Goal: Information Seeking & Learning: Check status

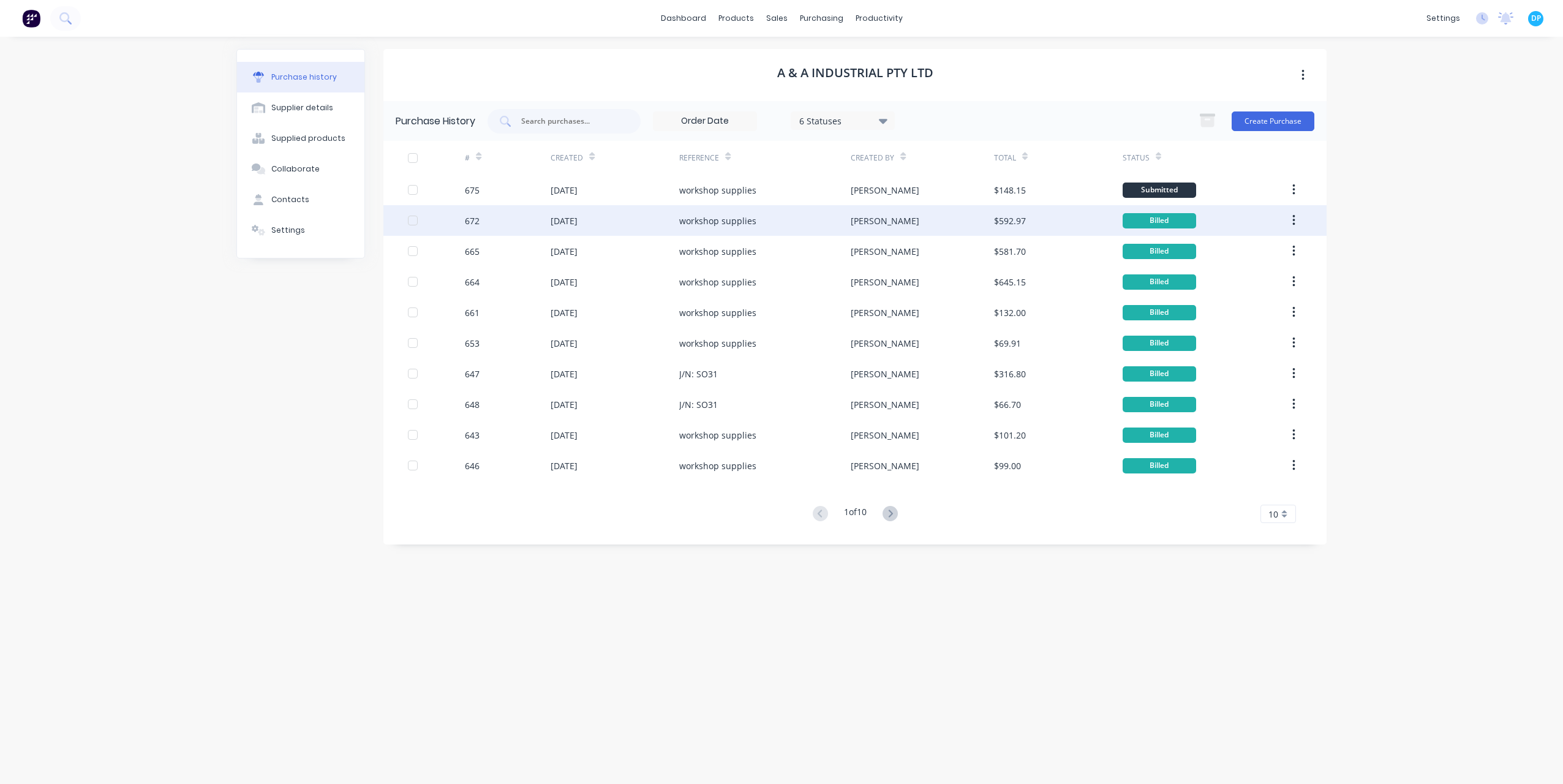
click at [703, 216] on div "workshop supplies" at bounding box center [718, 221] width 77 height 13
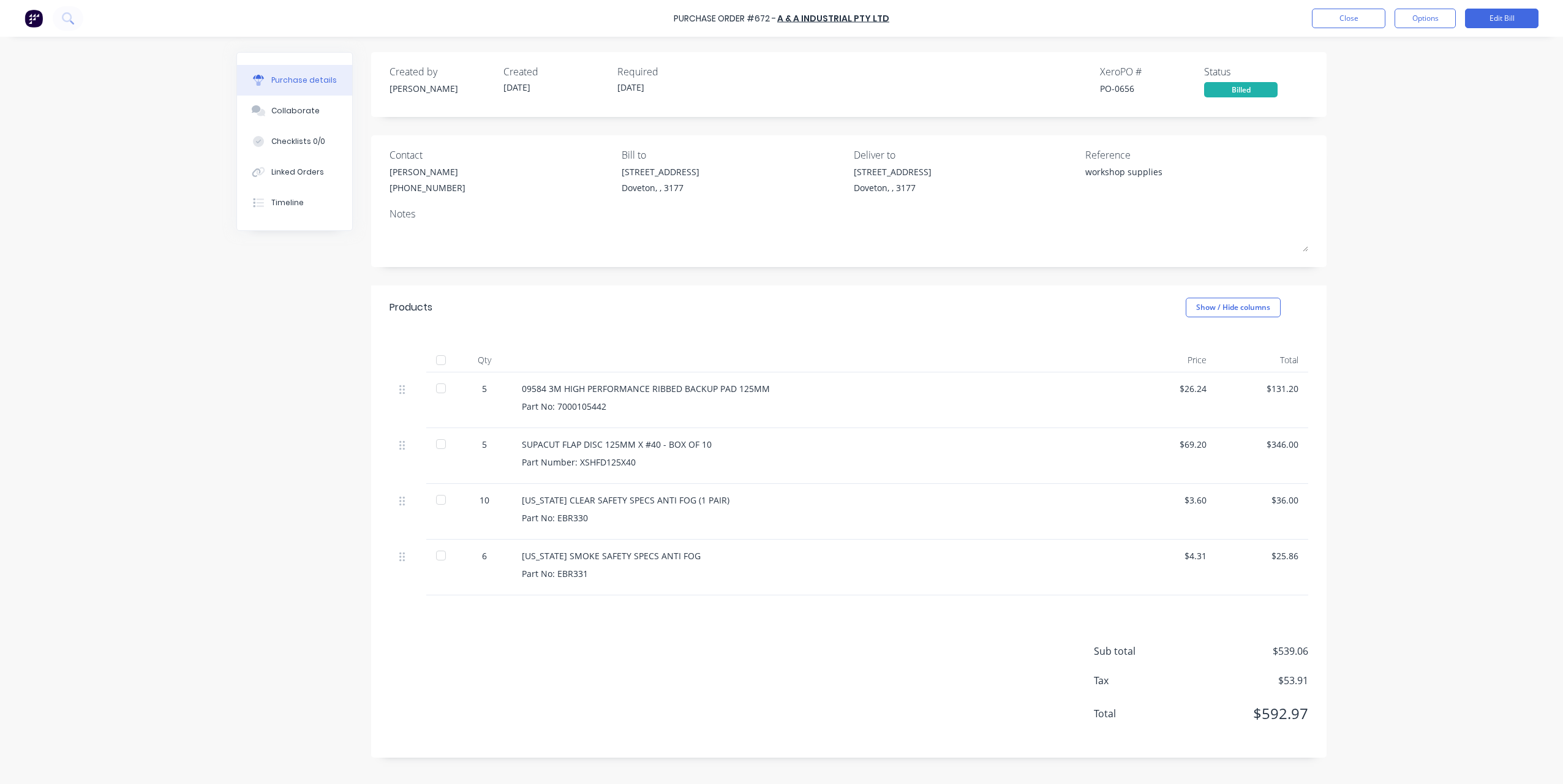
click at [276, 489] on div "Created by [PERSON_NAME] Created [DATE] Required [DATE] Xero PO # PO-0656 Statu…" at bounding box center [781, 407] width 1090 height 710
click at [76, 681] on div "Purchase Order #672 - A & A Industrial Pty Ltd Close Options Edit Bill Purchase…" at bounding box center [781, 392] width 1563 height 784
click at [205, 577] on div "Purchase Order #672 - A & A Industrial Pty Ltd Close Options Edit Bill Purchase…" at bounding box center [781, 392] width 1563 height 784
click at [1408, 341] on div "Purchase Order #672 - A & A Industrial Pty Ltd Close Options Edit Bill Purchase…" at bounding box center [781, 392] width 1563 height 784
click at [1341, 23] on button "Close" at bounding box center [1349, 18] width 73 height 19
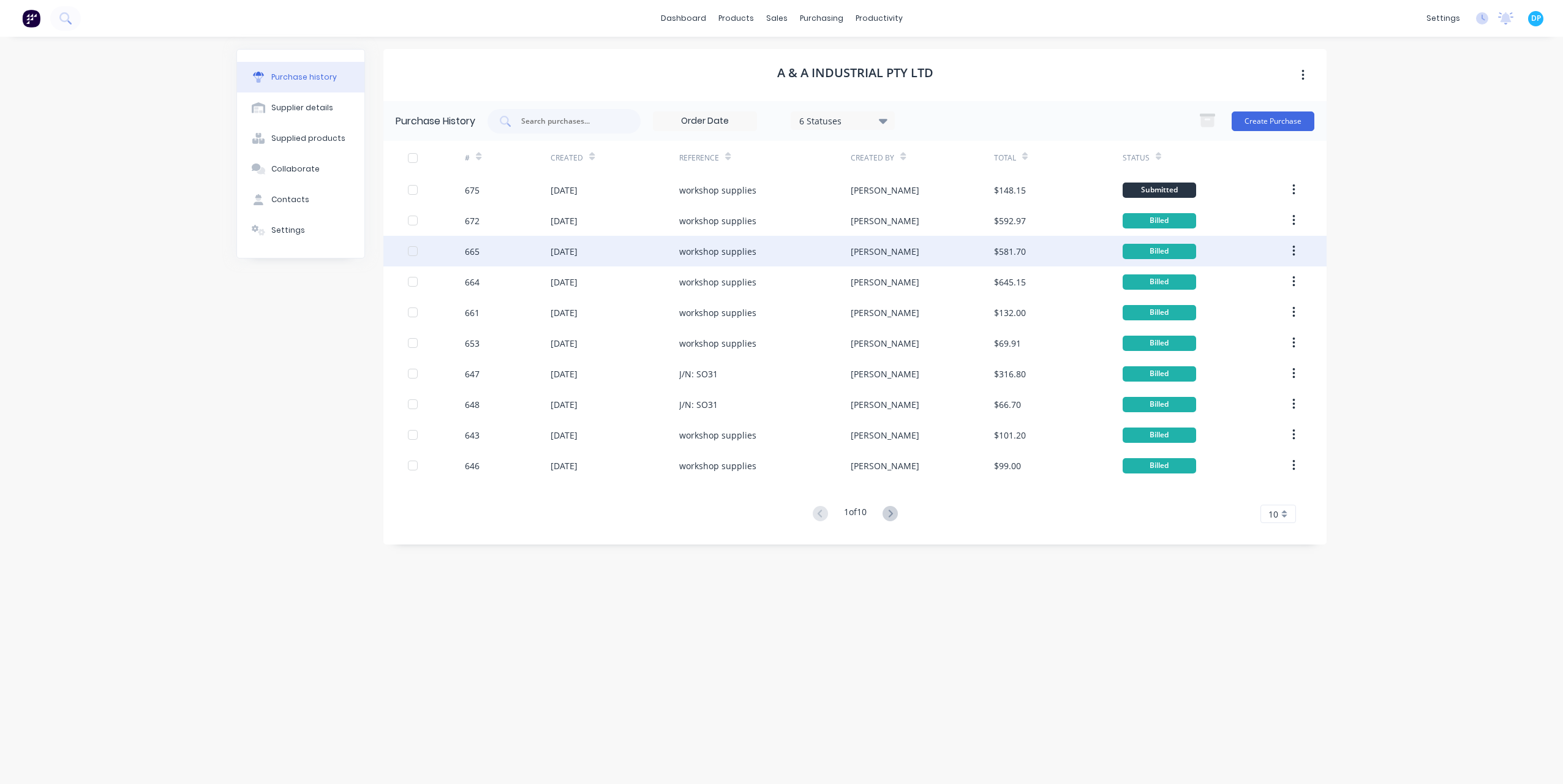
click at [747, 254] on div "workshop supplies" at bounding box center [718, 251] width 77 height 13
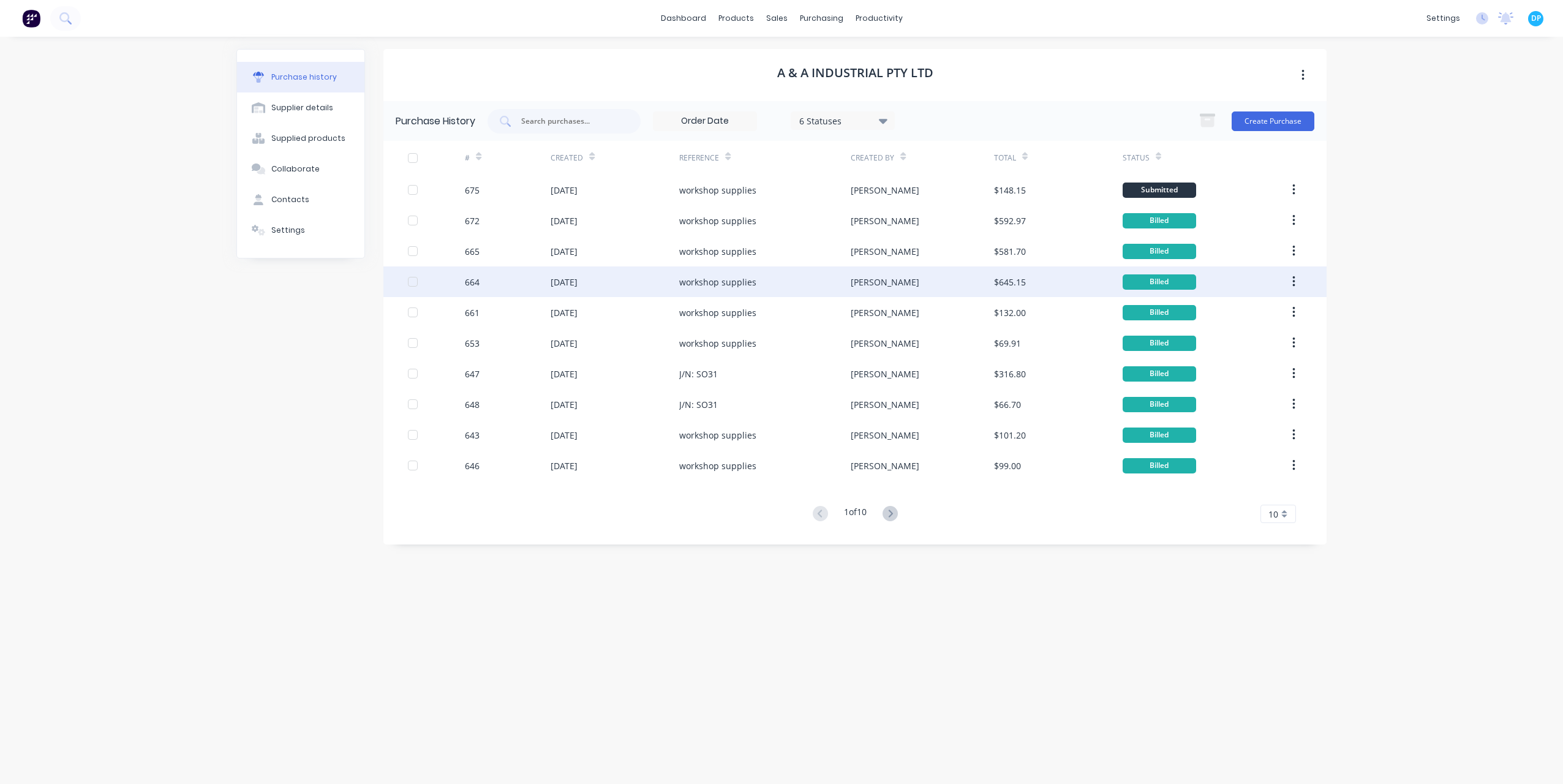
click at [852, 272] on div "[PERSON_NAME]" at bounding box center [922, 281] width 143 height 30
click at [852, 279] on div "[PERSON_NAME]" at bounding box center [885, 282] width 69 height 13
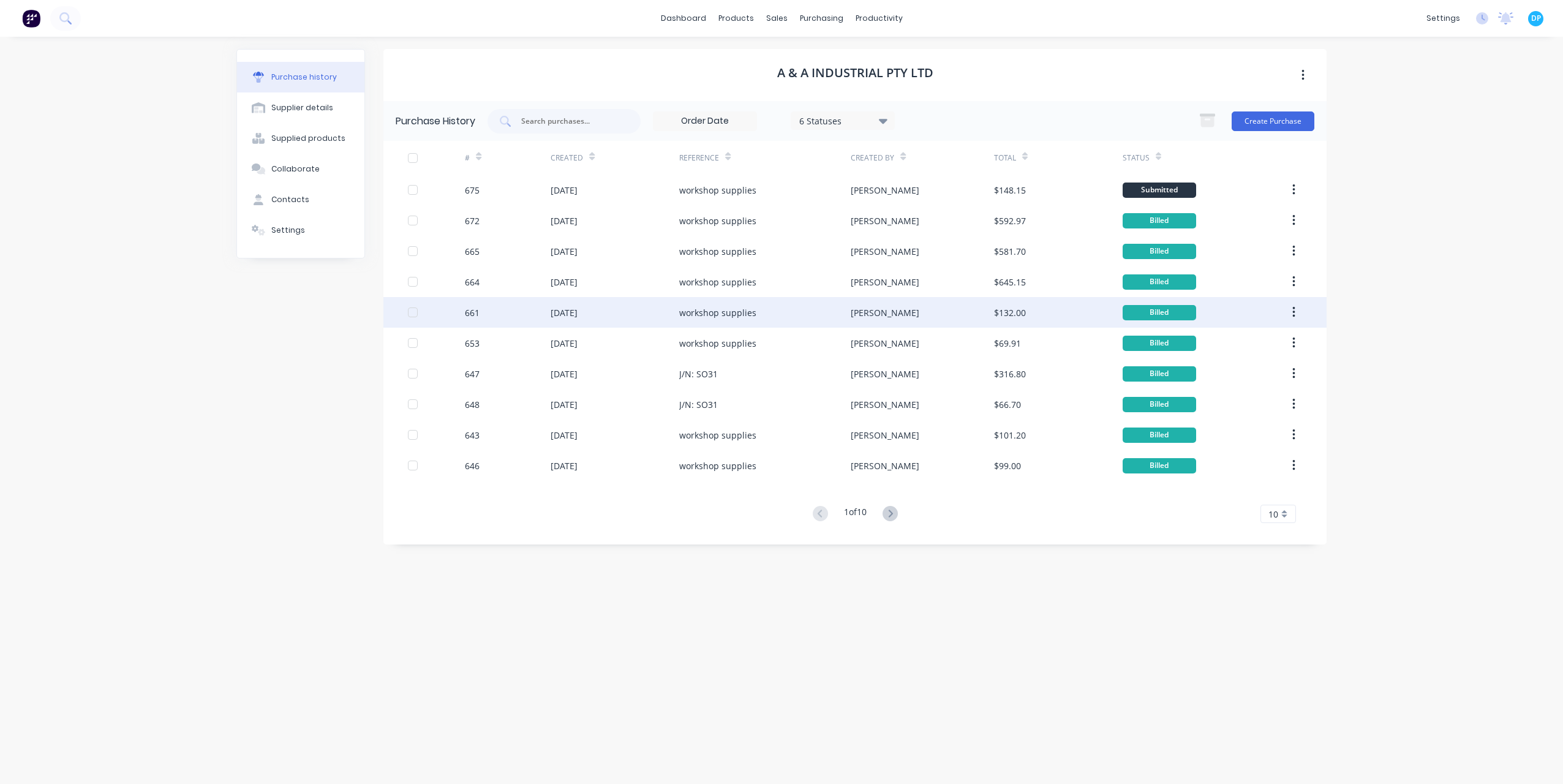
click at [863, 300] on div "[PERSON_NAME]" at bounding box center [922, 312] width 143 height 30
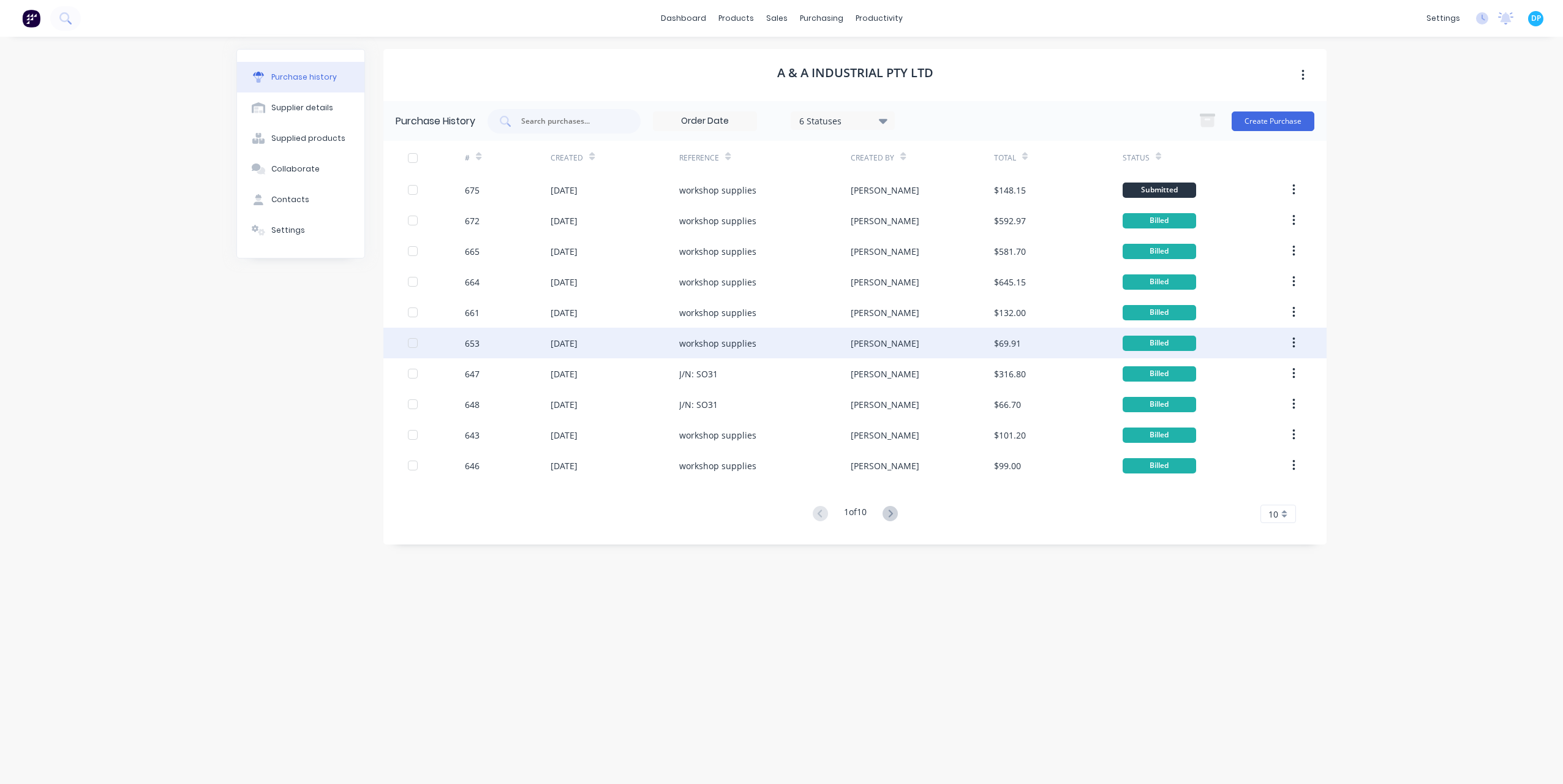
click at [867, 335] on div "[PERSON_NAME]" at bounding box center [922, 342] width 143 height 30
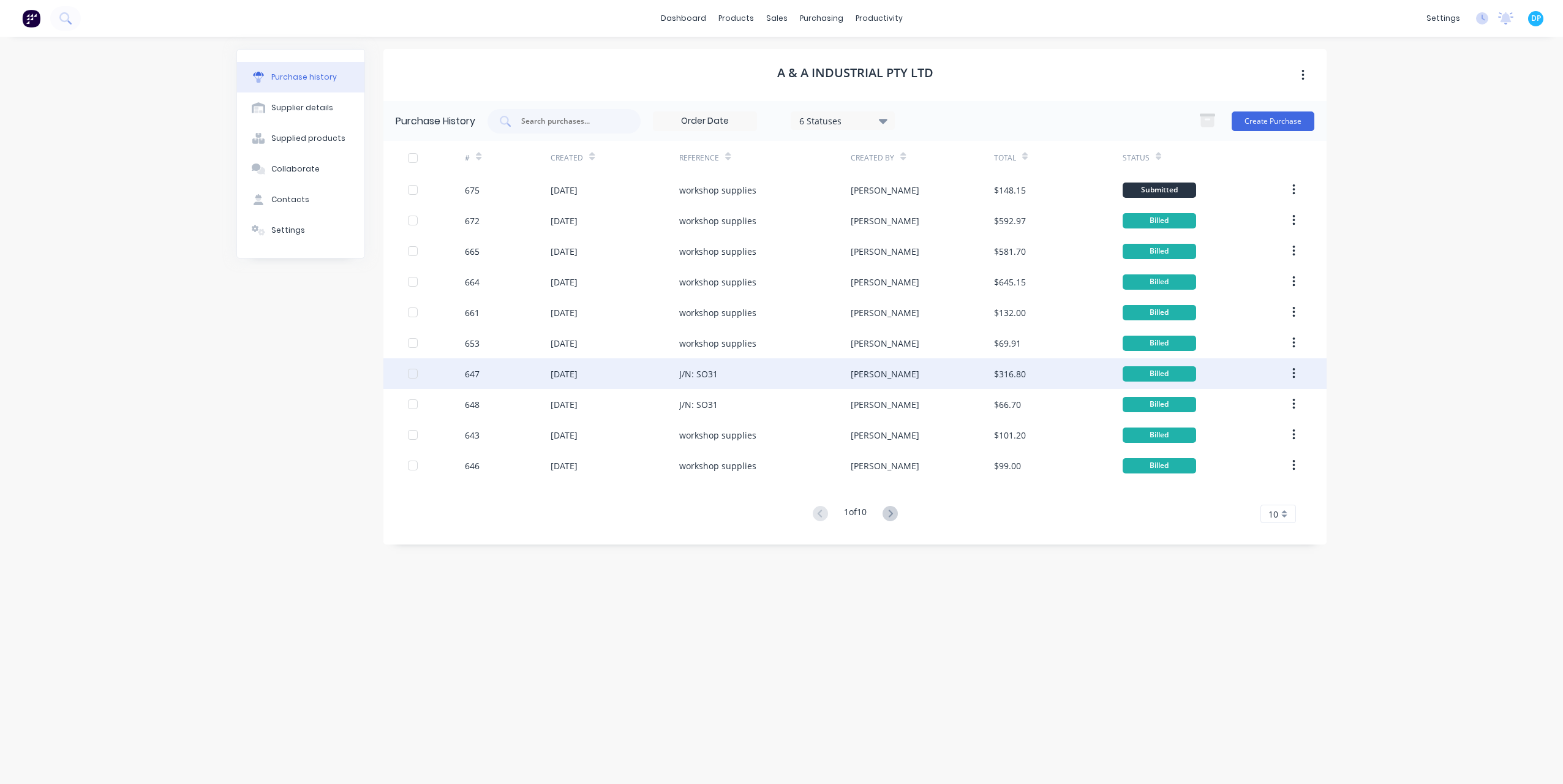
click at [871, 387] on div "[PERSON_NAME]" at bounding box center [922, 373] width 143 height 30
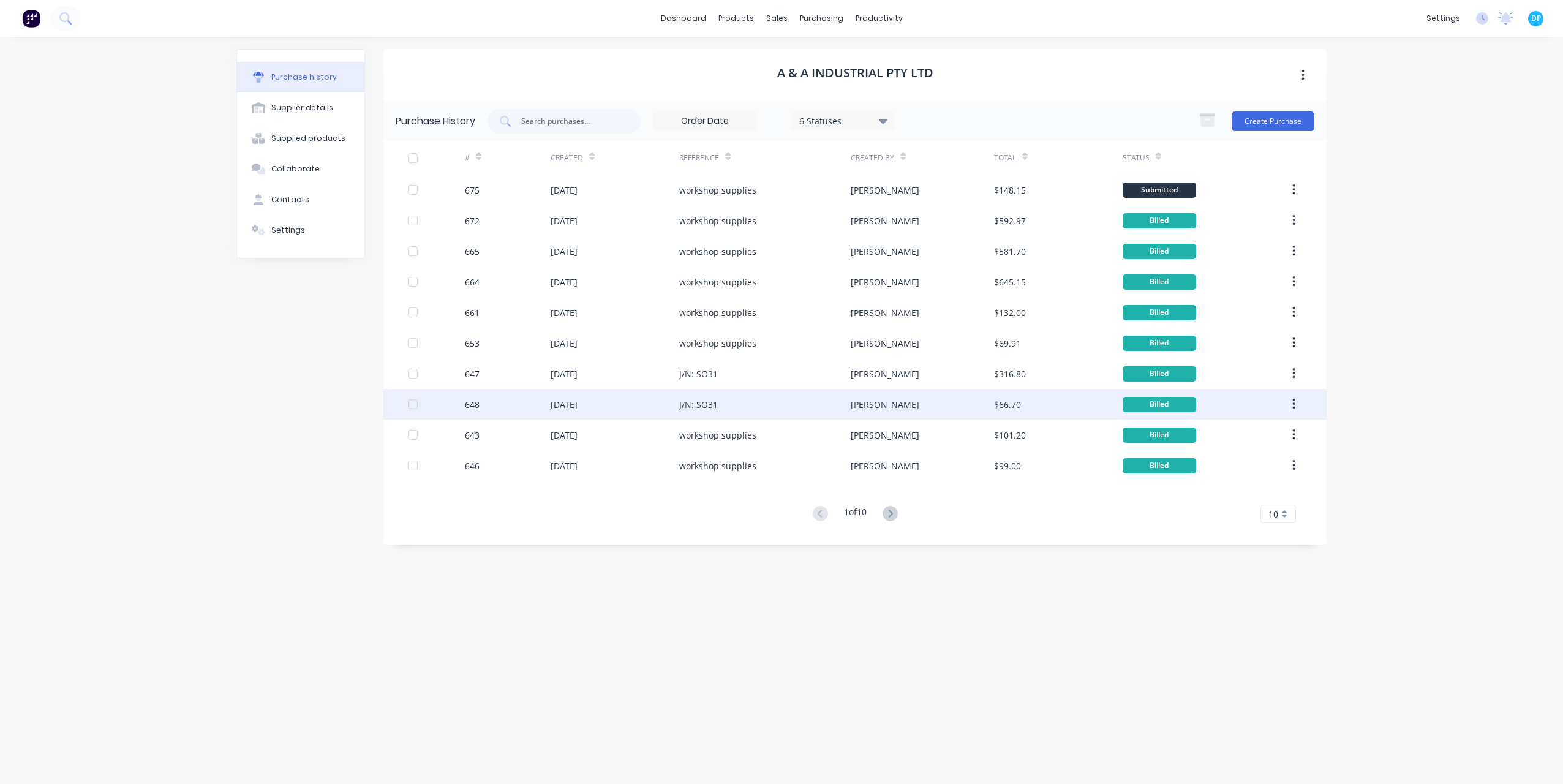
click at [908, 415] on div "[PERSON_NAME]" at bounding box center [922, 404] width 143 height 30
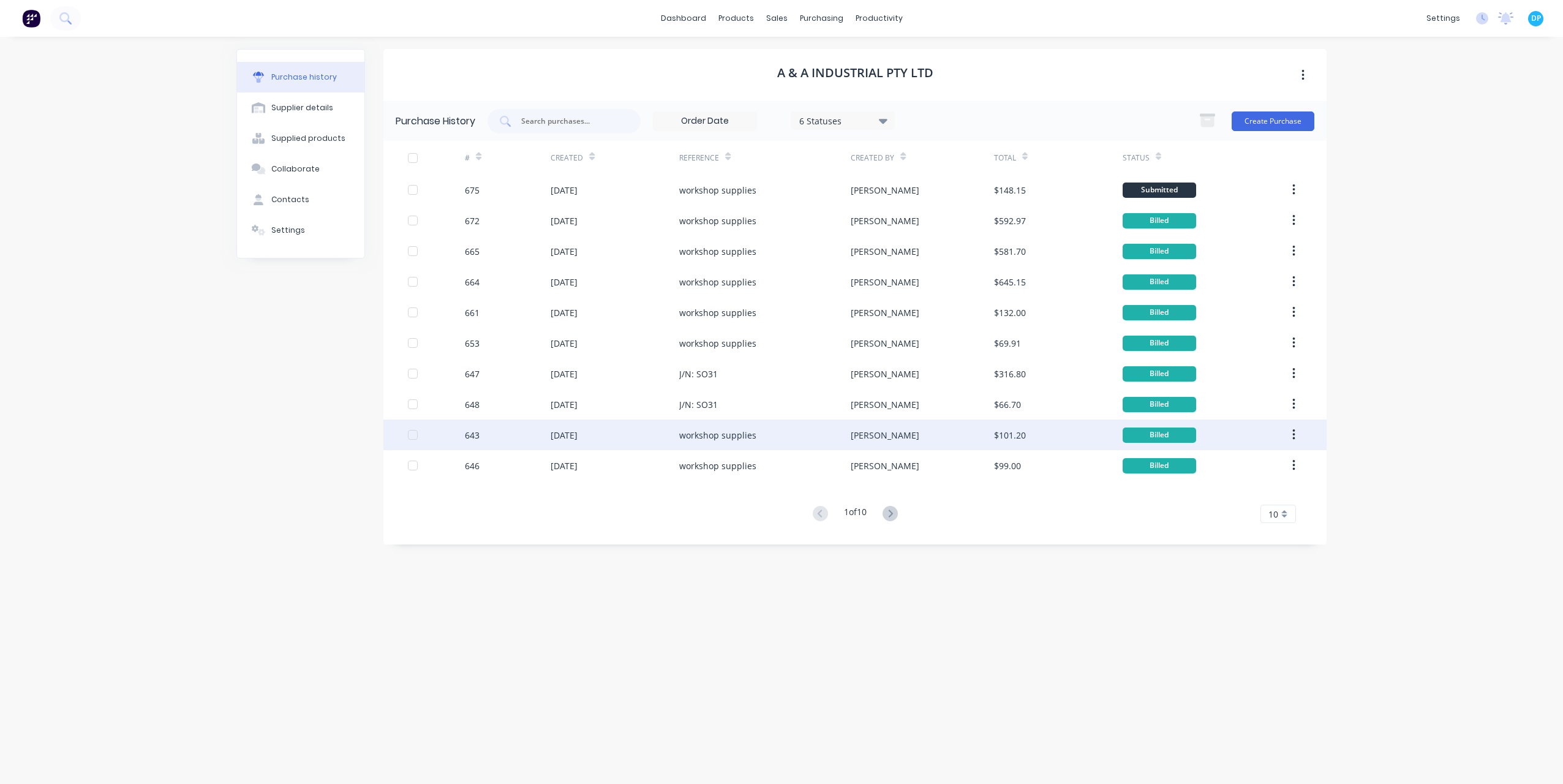
click at [869, 431] on div "[PERSON_NAME]" at bounding box center [885, 435] width 69 height 13
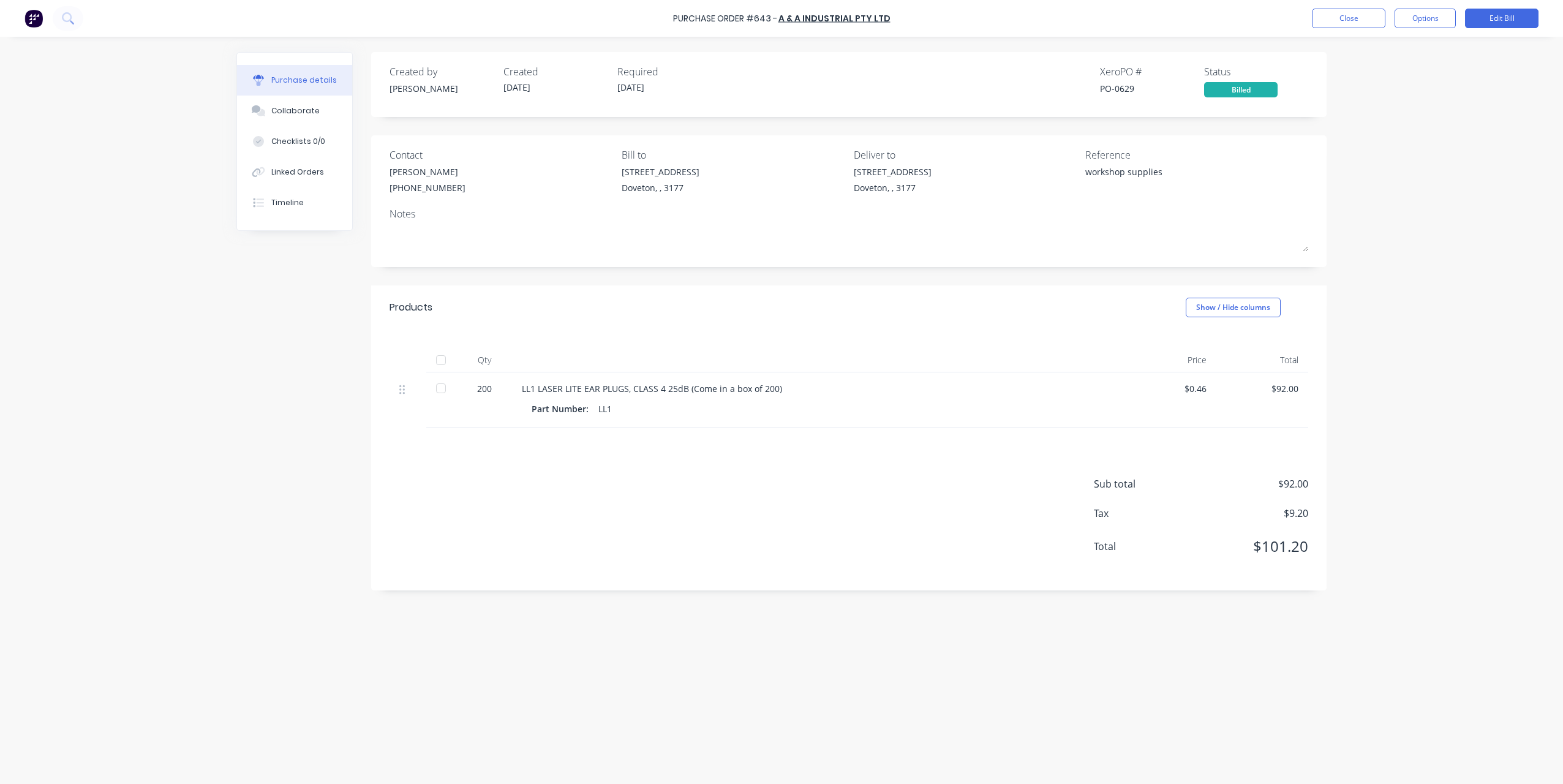
click at [821, 468] on div "Sub total $92.00 Tax $9.20 Total $101.20" at bounding box center [849, 509] width 955 height 162
click at [1378, 127] on div "Purchase Order #643 - A & A Industrial Pty Ltd Close Options Edit Bill Purchase…" at bounding box center [781, 392] width 1563 height 784
click at [1463, 210] on div "Purchase Order #643 - A & A Industrial Pty Ltd Close Options Edit Bill Purchase…" at bounding box center [781, 392] width 1563 height 784
click at [1341, 22] on button "Close" at bounding box center [1349, 18] width 73 height 19
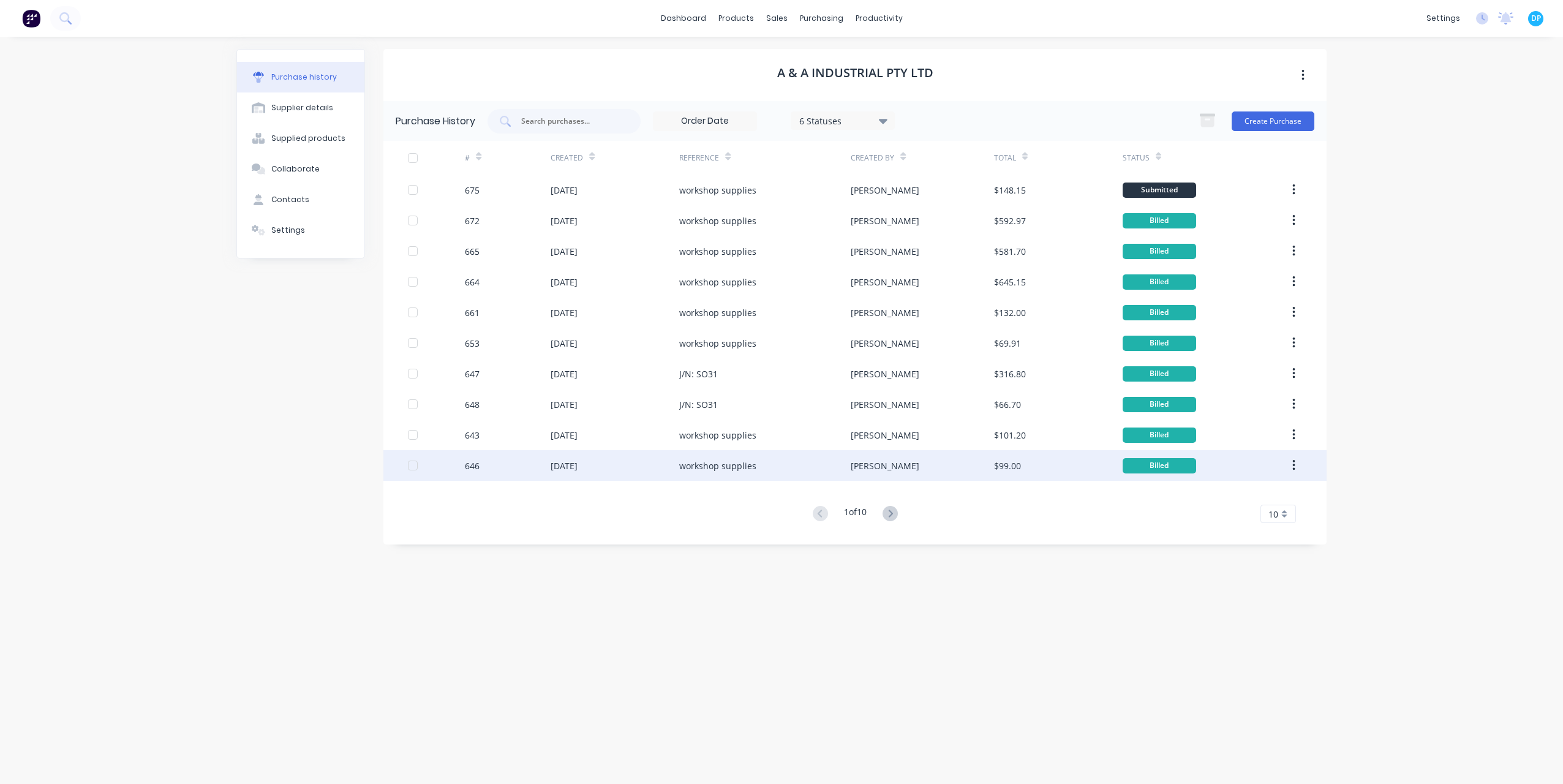
click at [736, 461] on div "workshop supplies" at bounding box center [718, 465] width 77 height 13
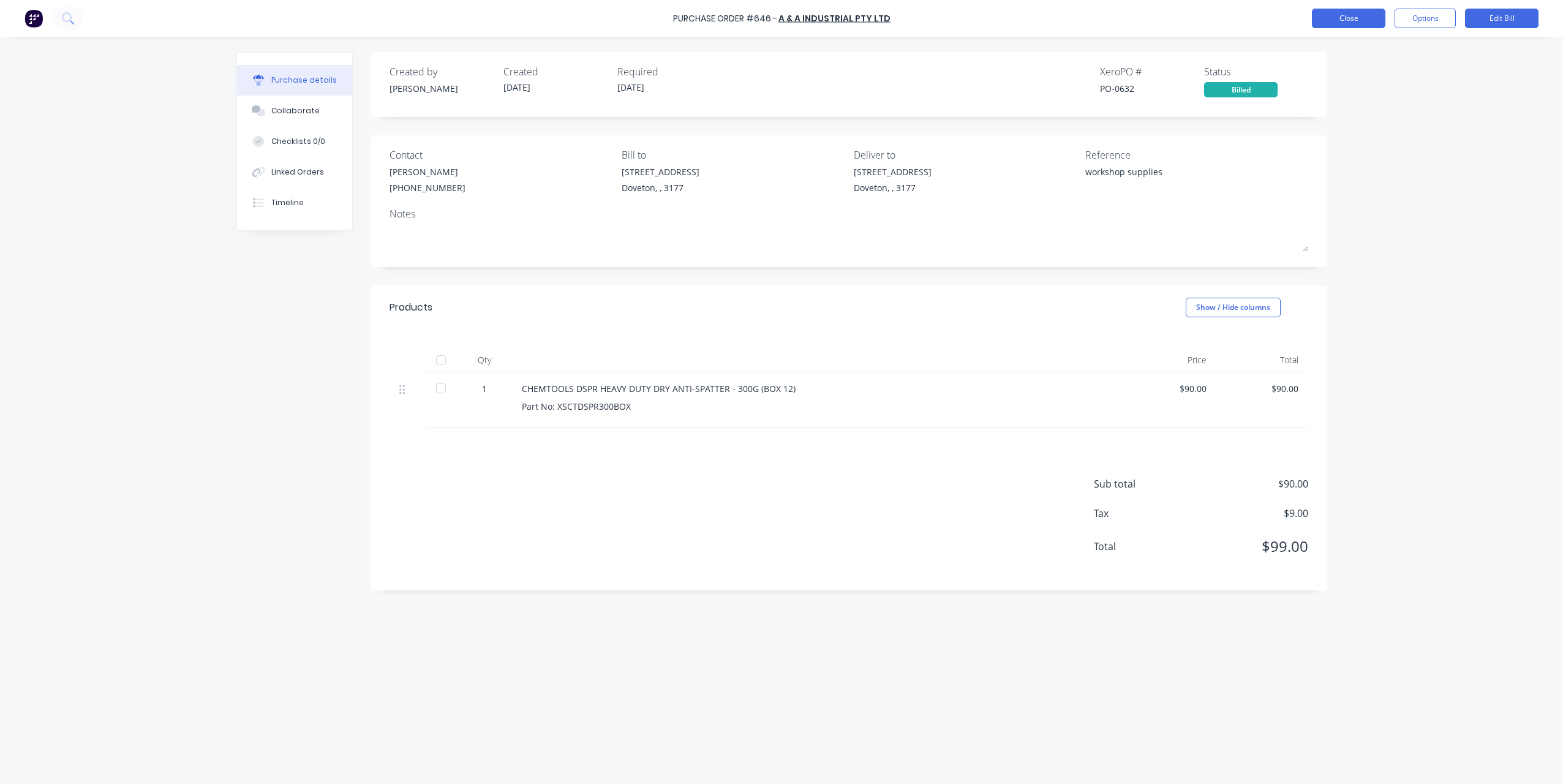
click at [1355, 19] on button "Close" at bounding box center [1349, 18] width 73 height 19
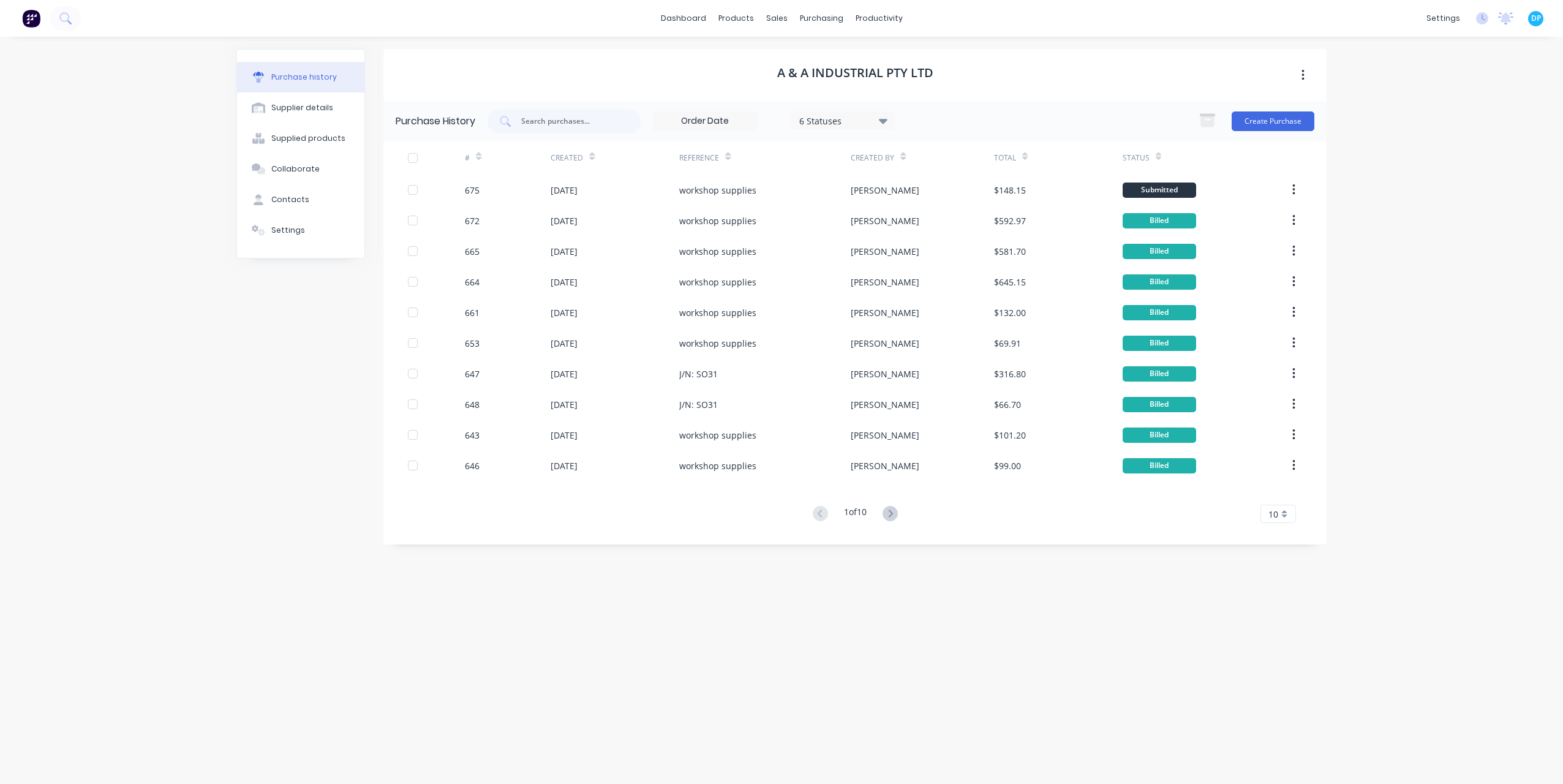
drag, startPoint x: 887, startPoint y: 512, endPoint x: 799, endPoint y: 412, distance: 133.2
click at [887, 512] on icon at bounding box center [891, 513] width 16 height 16
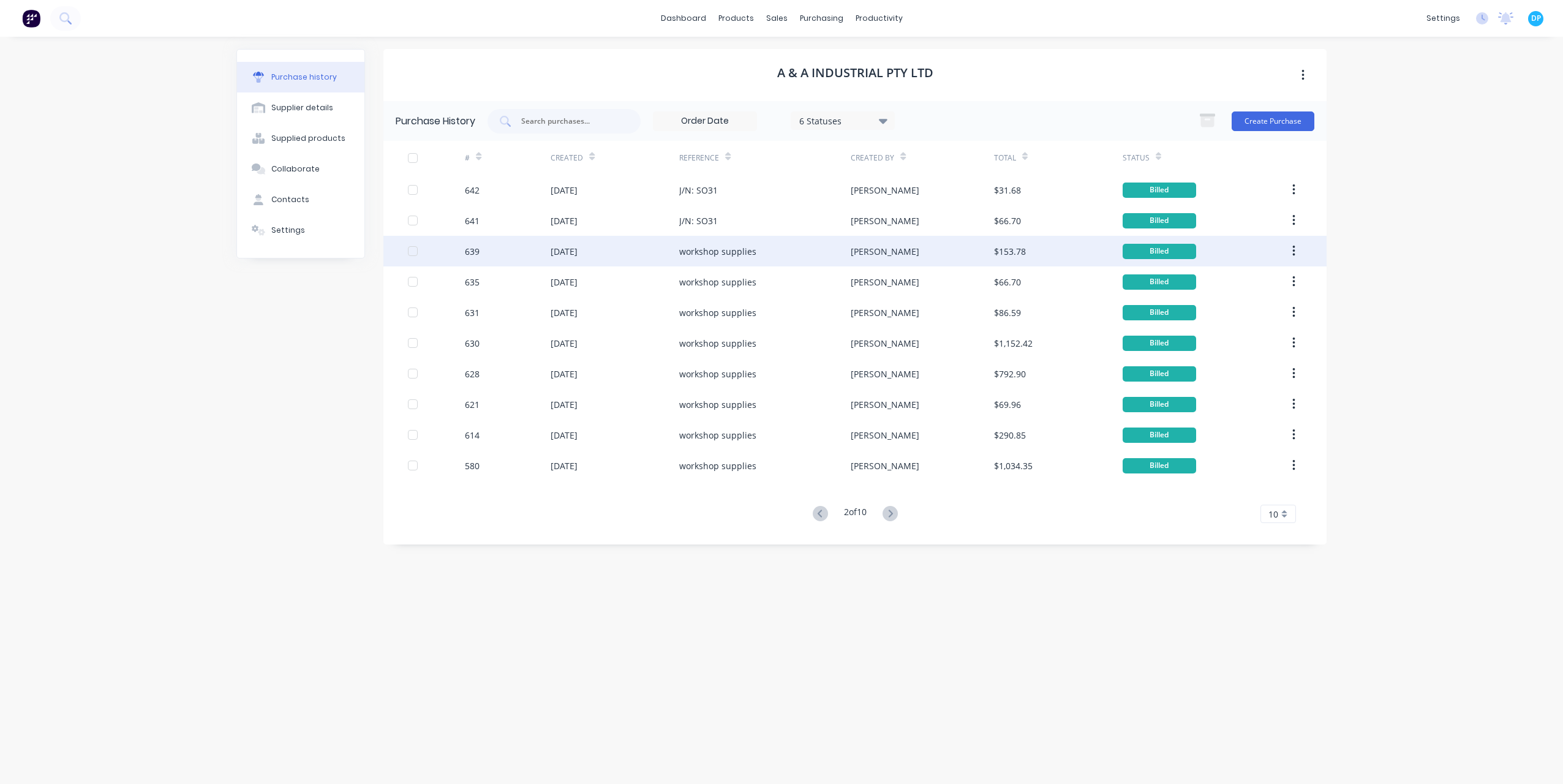
click at [578, 248] on div "[DATE]" at bounding box center [564, 251] width 27 height 13
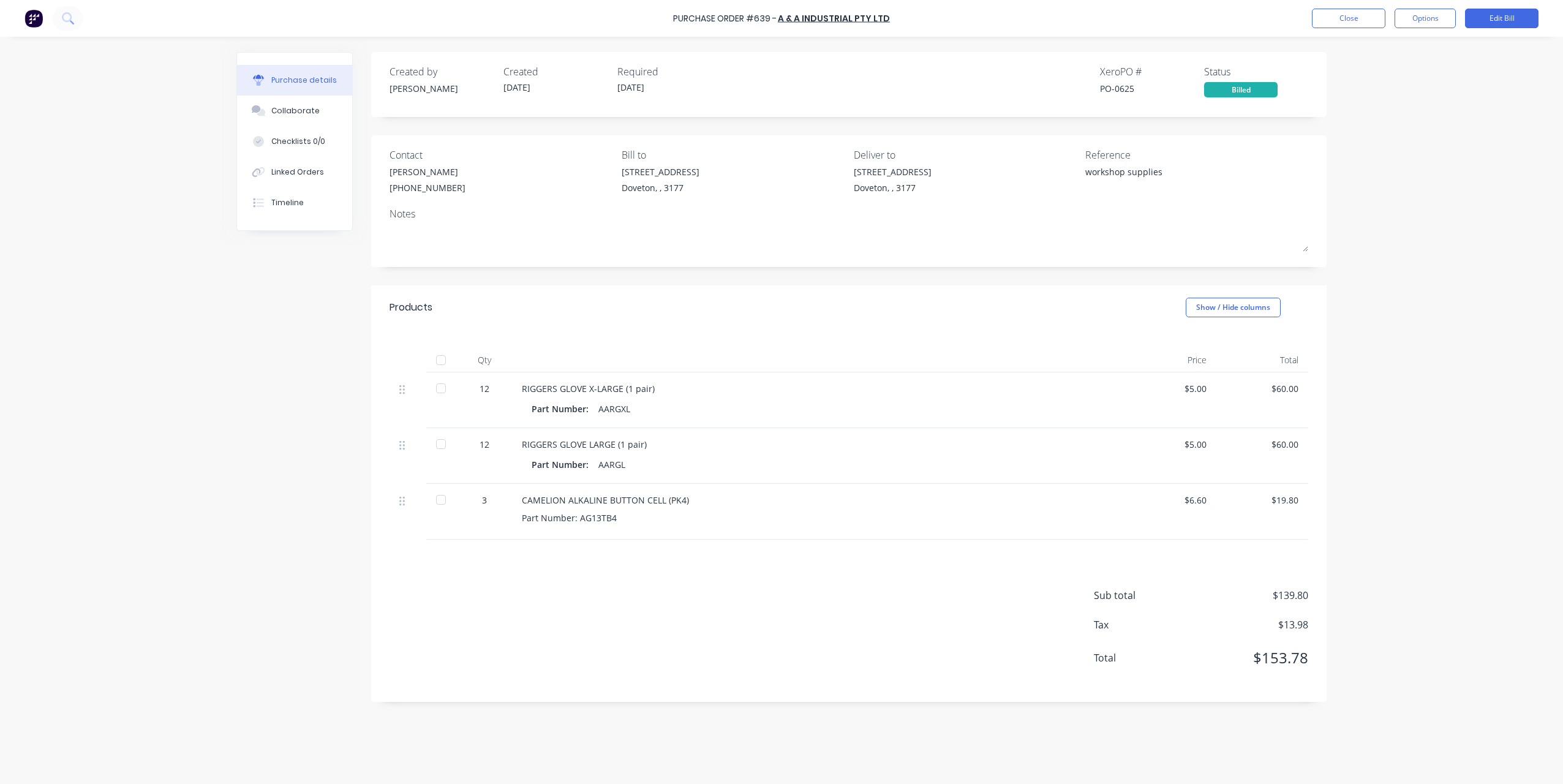
click at [859, 350] on div at bounding box center [819, 360] width 613 height 25
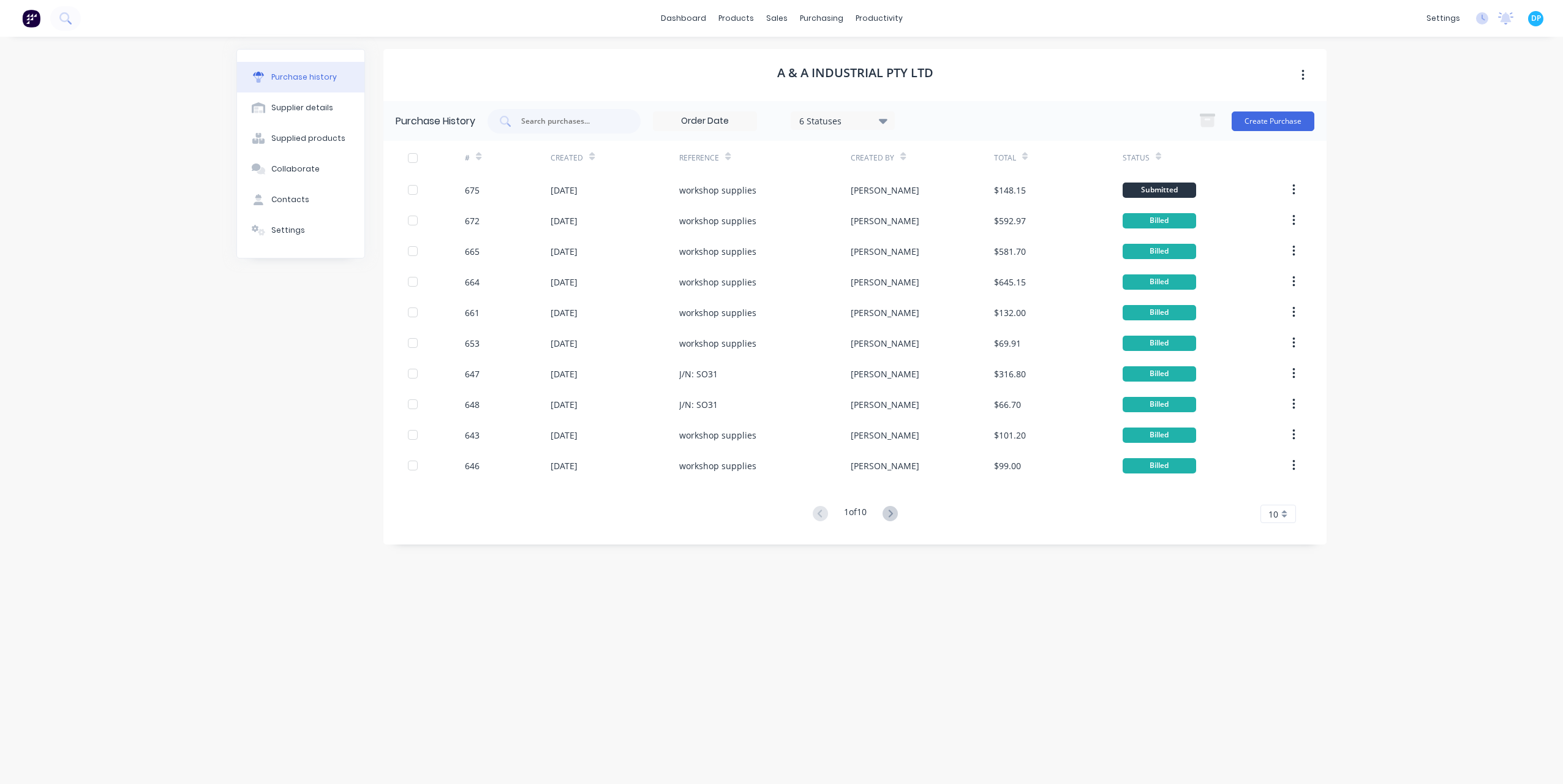
drag, startPoint x: 896, startPoint y: 507, endPoint x: 891, endPoint y: 502, distance: 7.1
click at [896, 507] on icon at bounding box center [891, 513] width 16 height 16
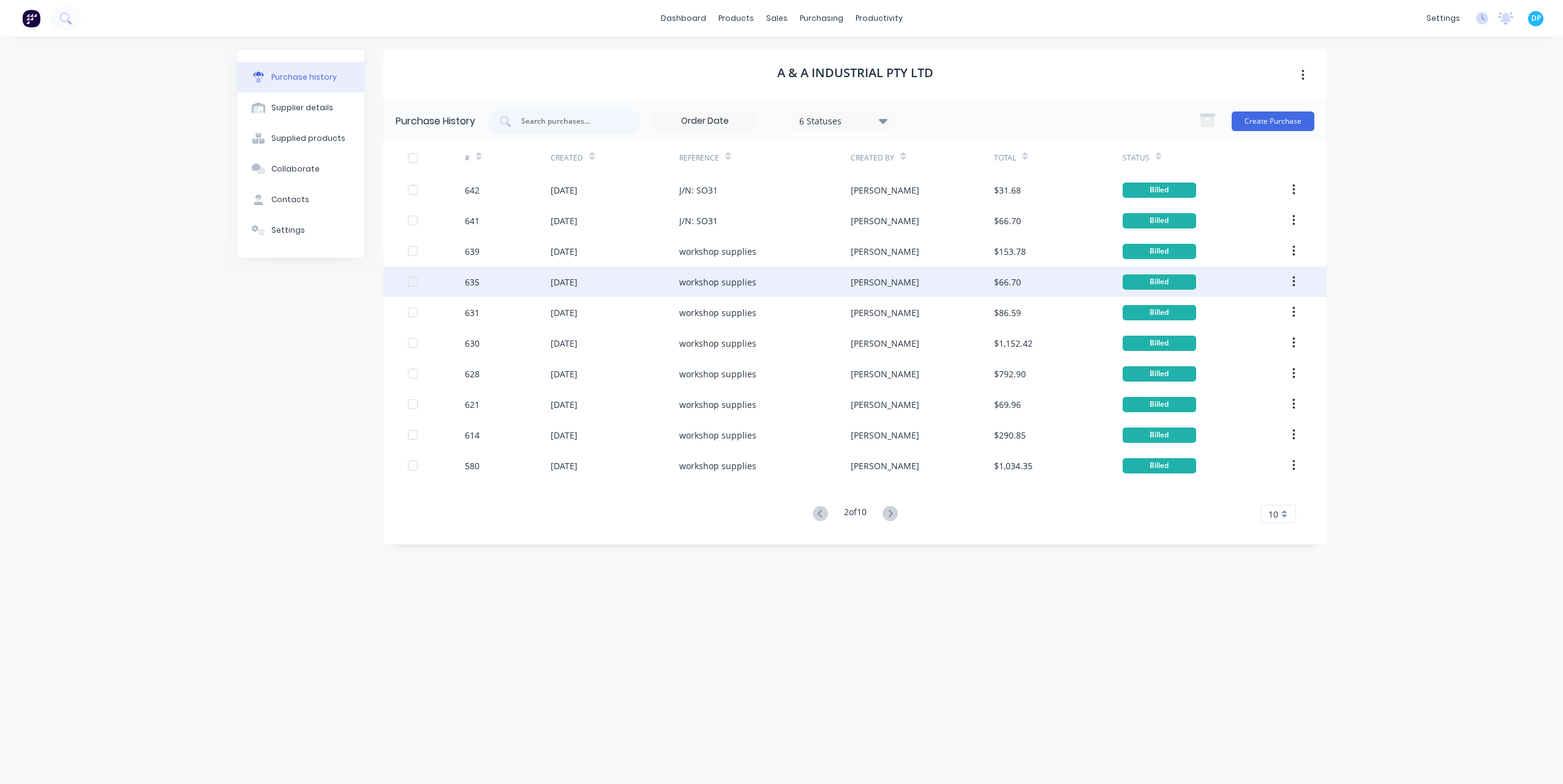
click at [553, 276] on div "[DATE]" at bounding box center [564, 282] width 27 height 13
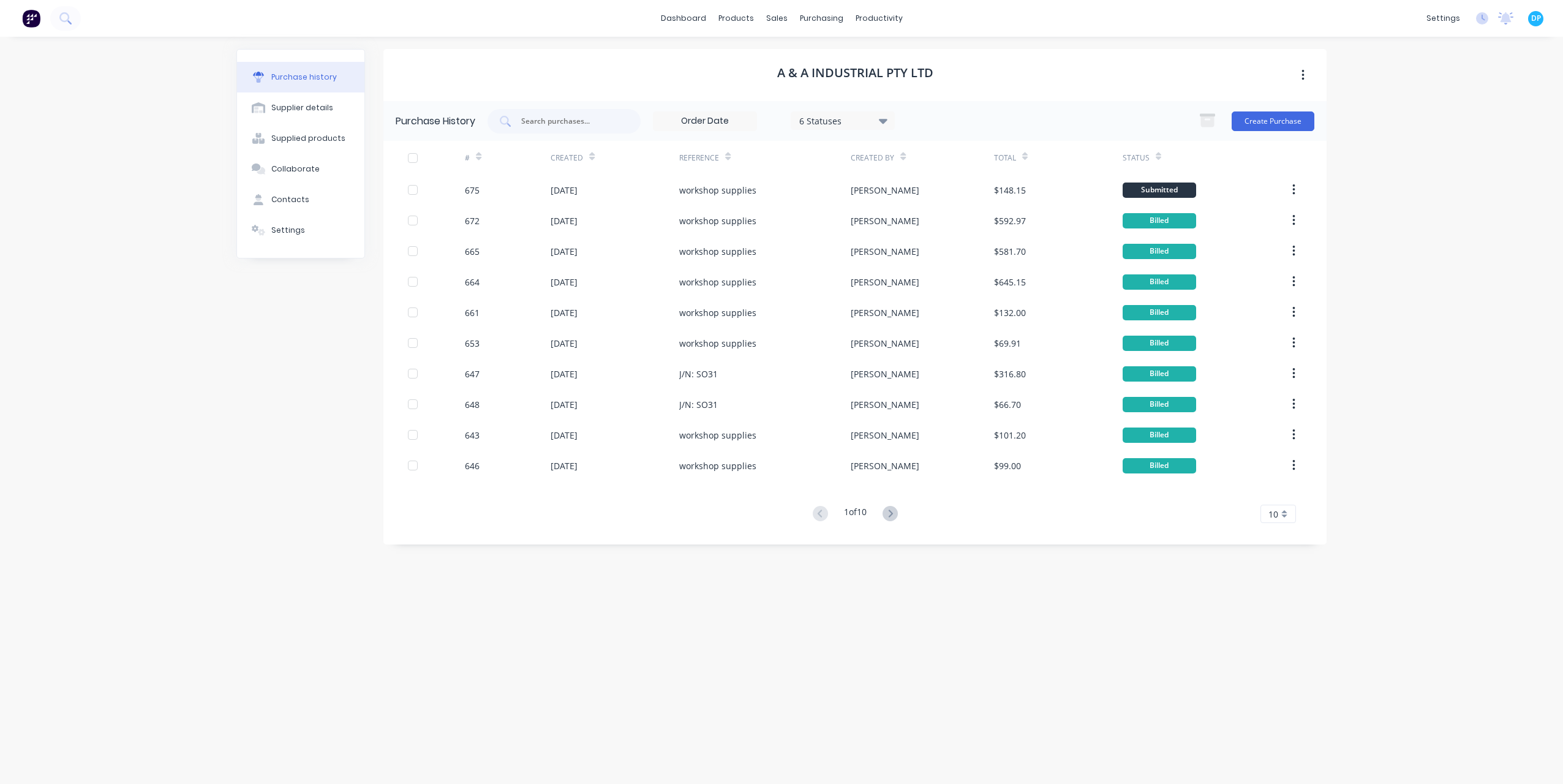
click at [886, 521] on button at bounding box center [890, 513] width 23 height 17
click at [889, 517] on icon at bounding box center [891, 513] width 16 height 16
click at [825, 510] on icon at bounding box center [821, 513] width 16 height 16
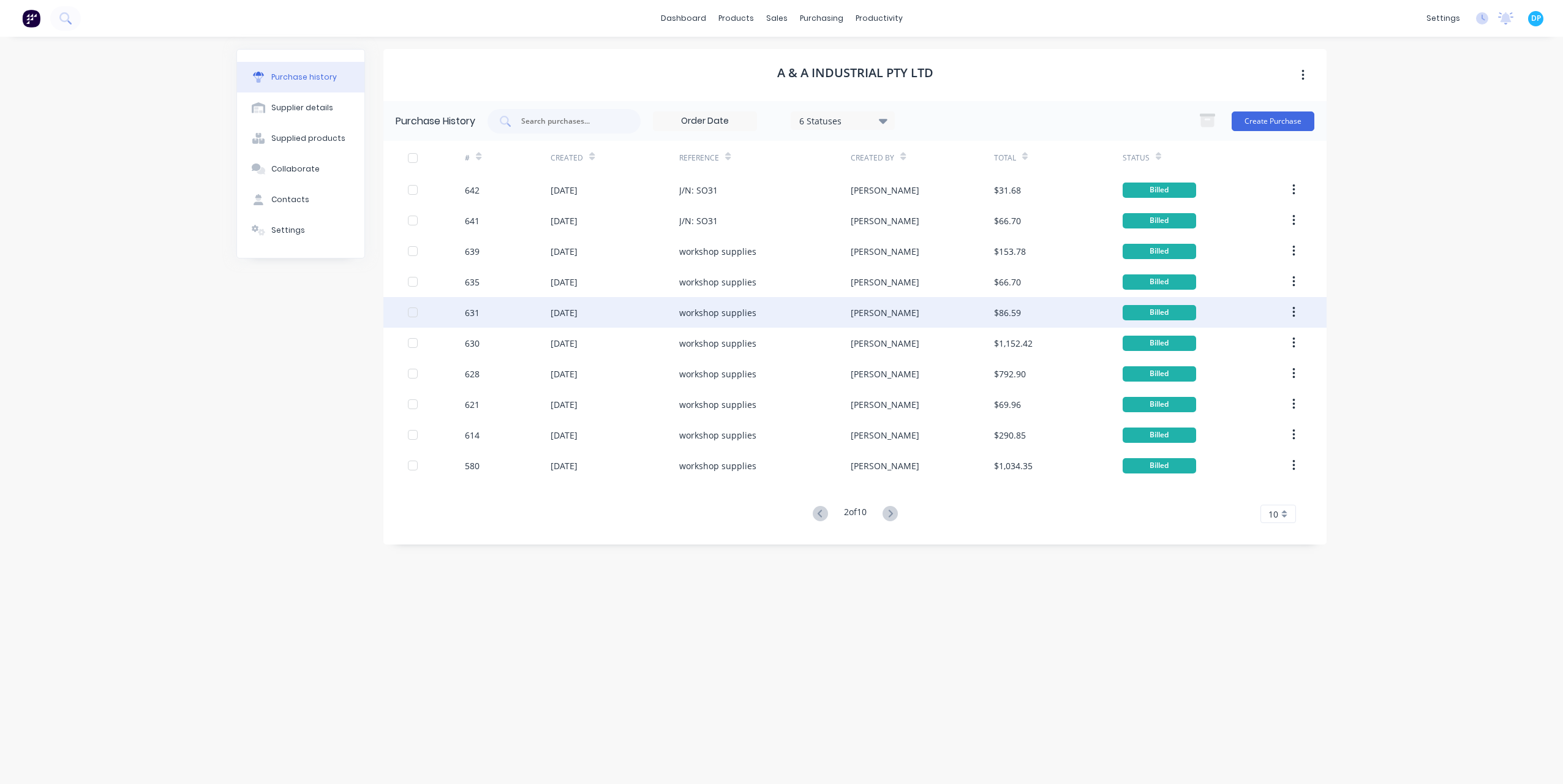
click at [734, 316] on div "workshop supplies" at bounding box center [718, 313] width 77 height 13
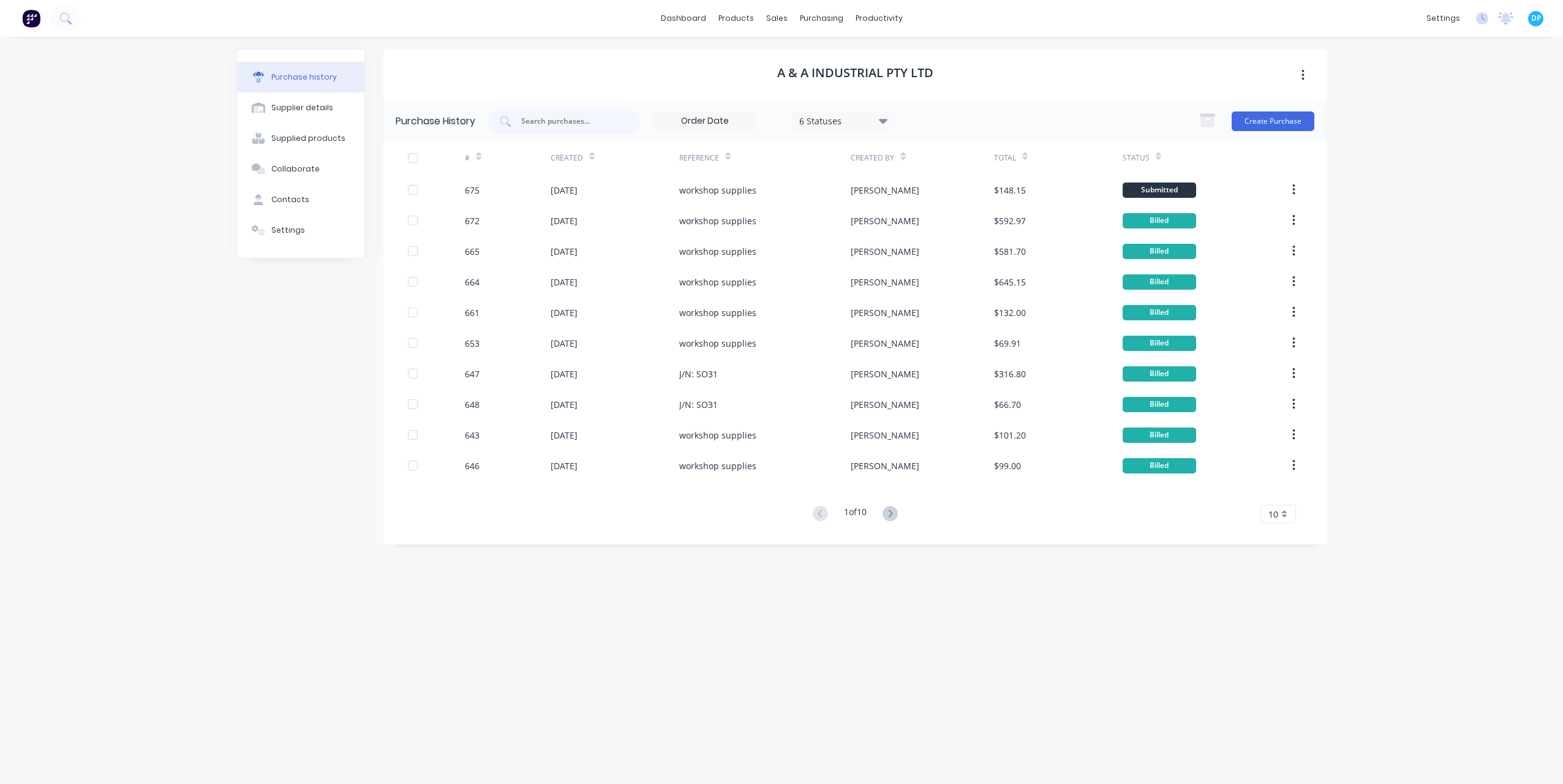
click at [885, 510] on button at bounding box center [890, 513] width 23 height 17
click at [887, 510] on icon at bounding box center [891, 513] width 16 height 16
click at [814, 519] on icon at bounding box center [821, 513] width 16 height 16
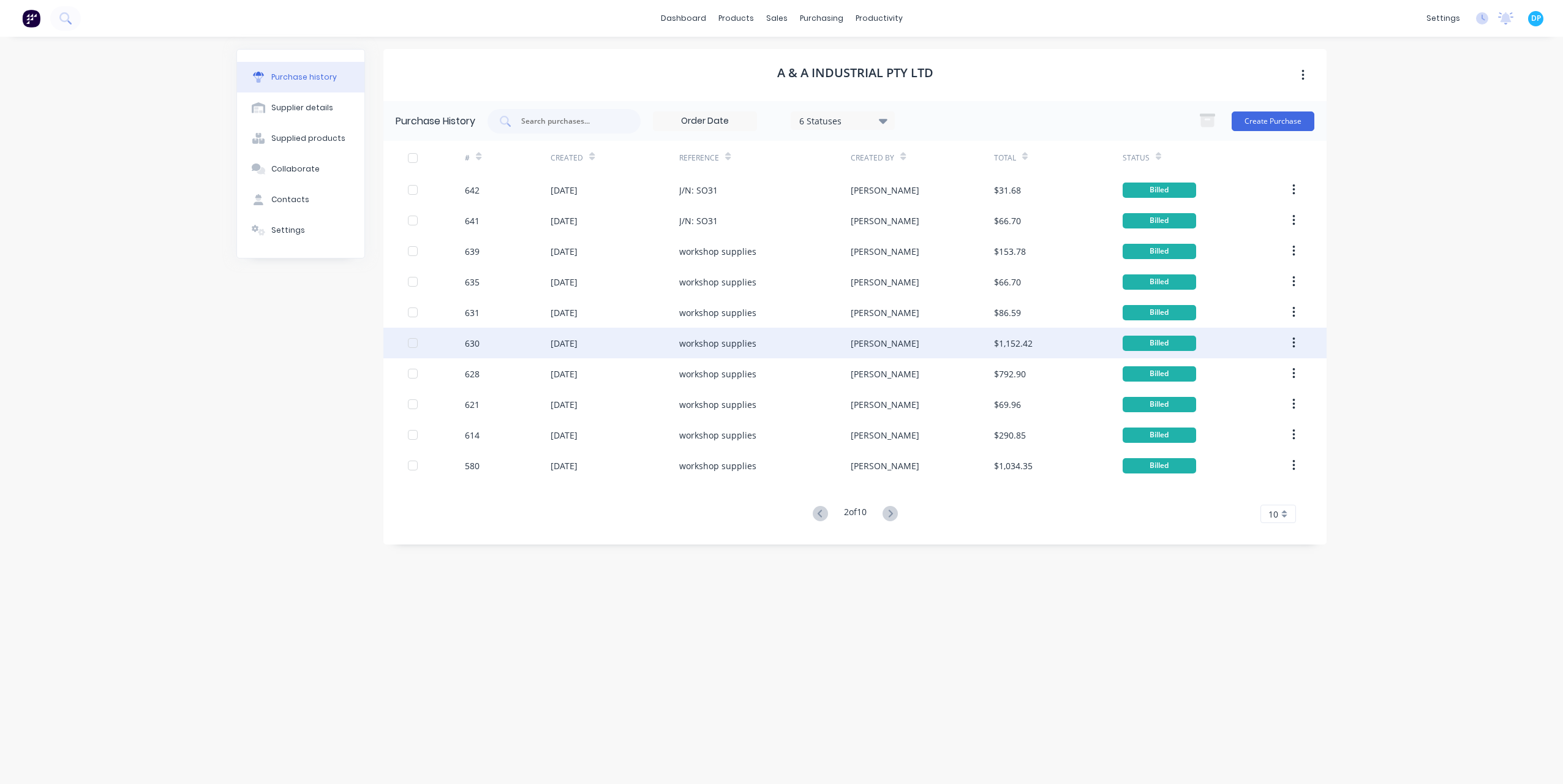
click at [633, 342] on div "[DATE]" at bounding box center [615, 342] width 129 height 30
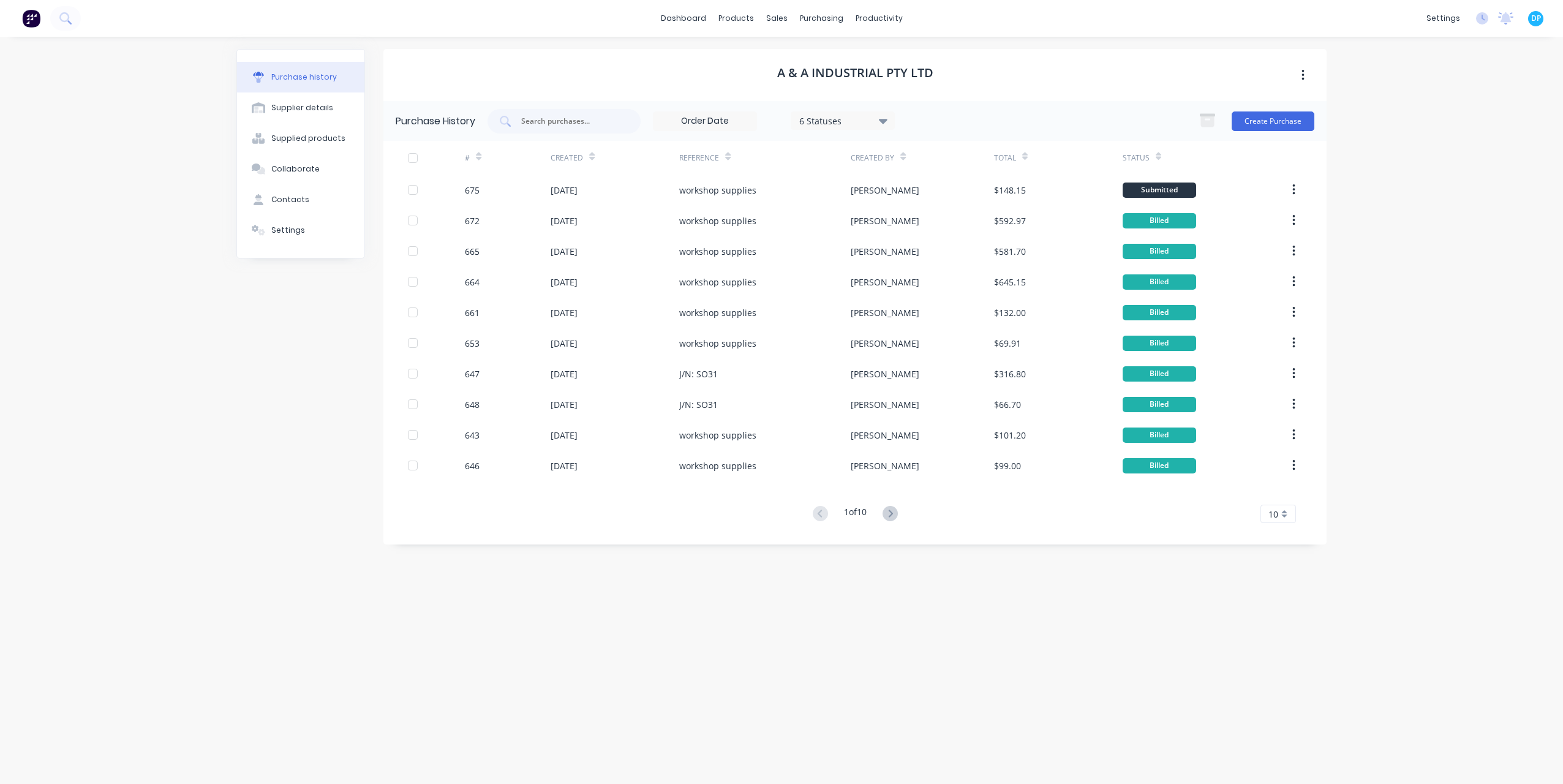
click at [899, 521] on button at bounding box center [890, 513] width 23 height 17
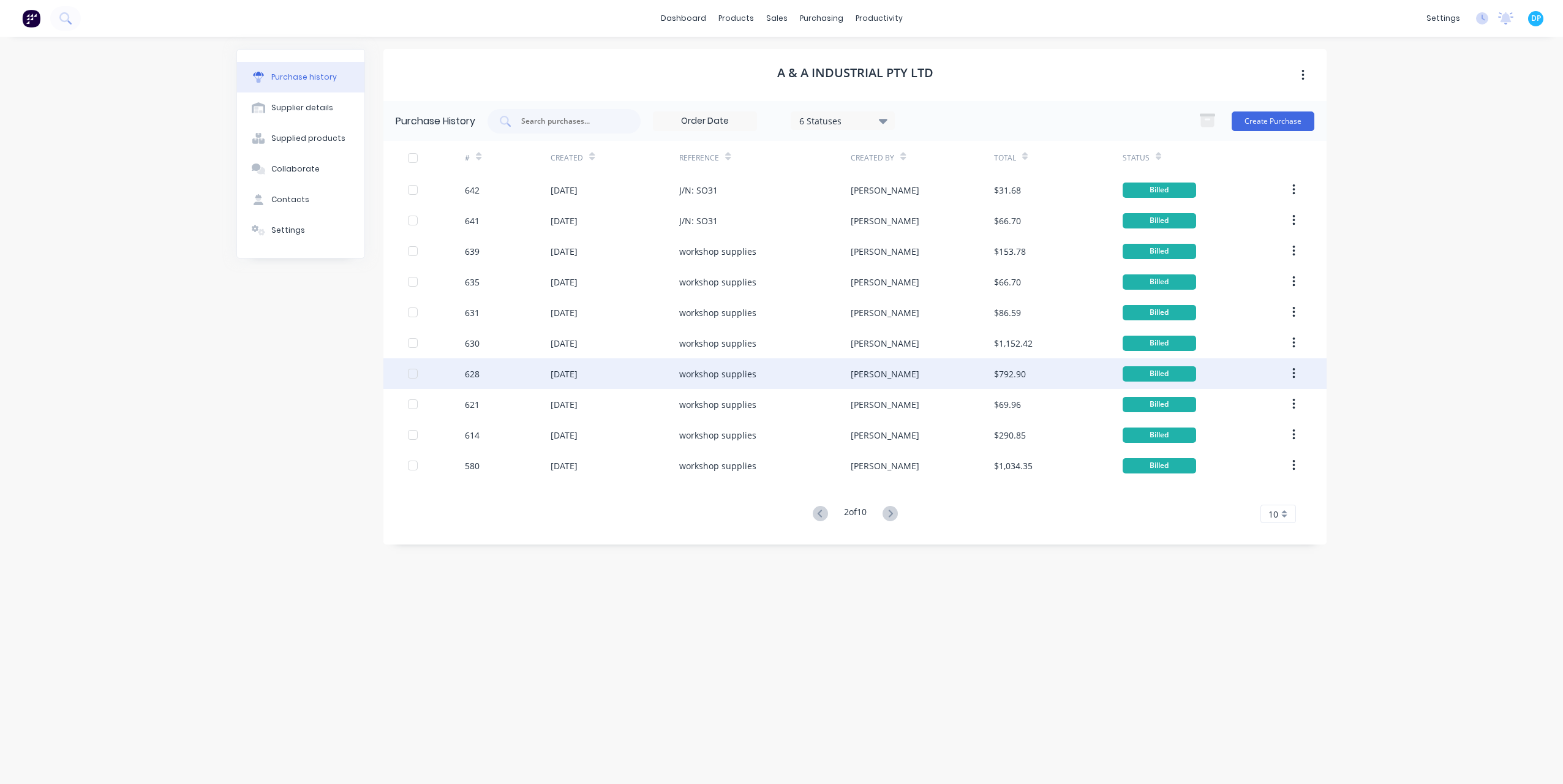
click at [560, 381] on div "[DATE]" at bounding box center [615, 373] width 129 height 30
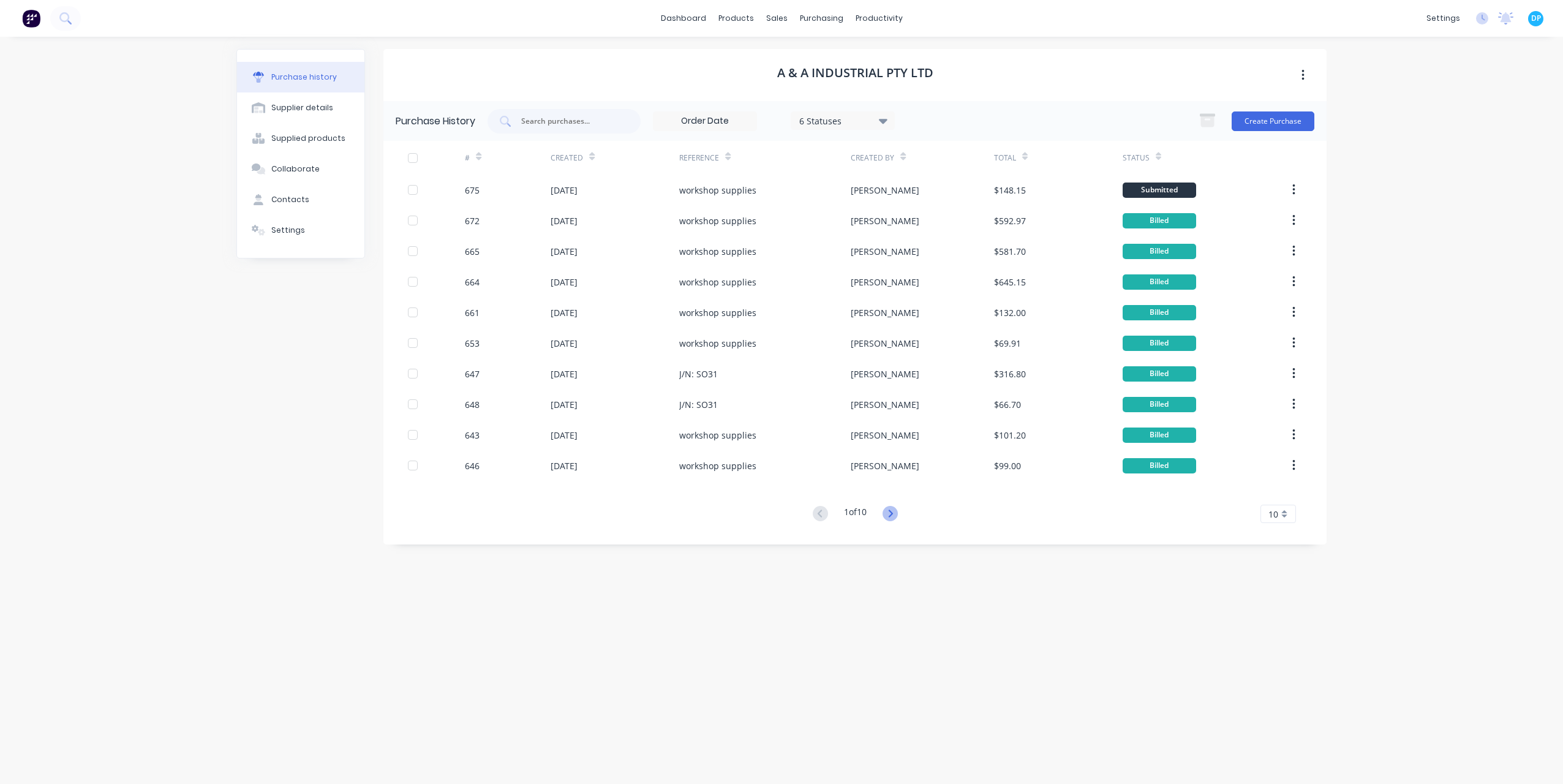
click at [889, 515] on icon at bounding box center [891, 513] width 16 height 16
click at [822, 513] on icon at bounding box center [821, 513] width 16 height 16
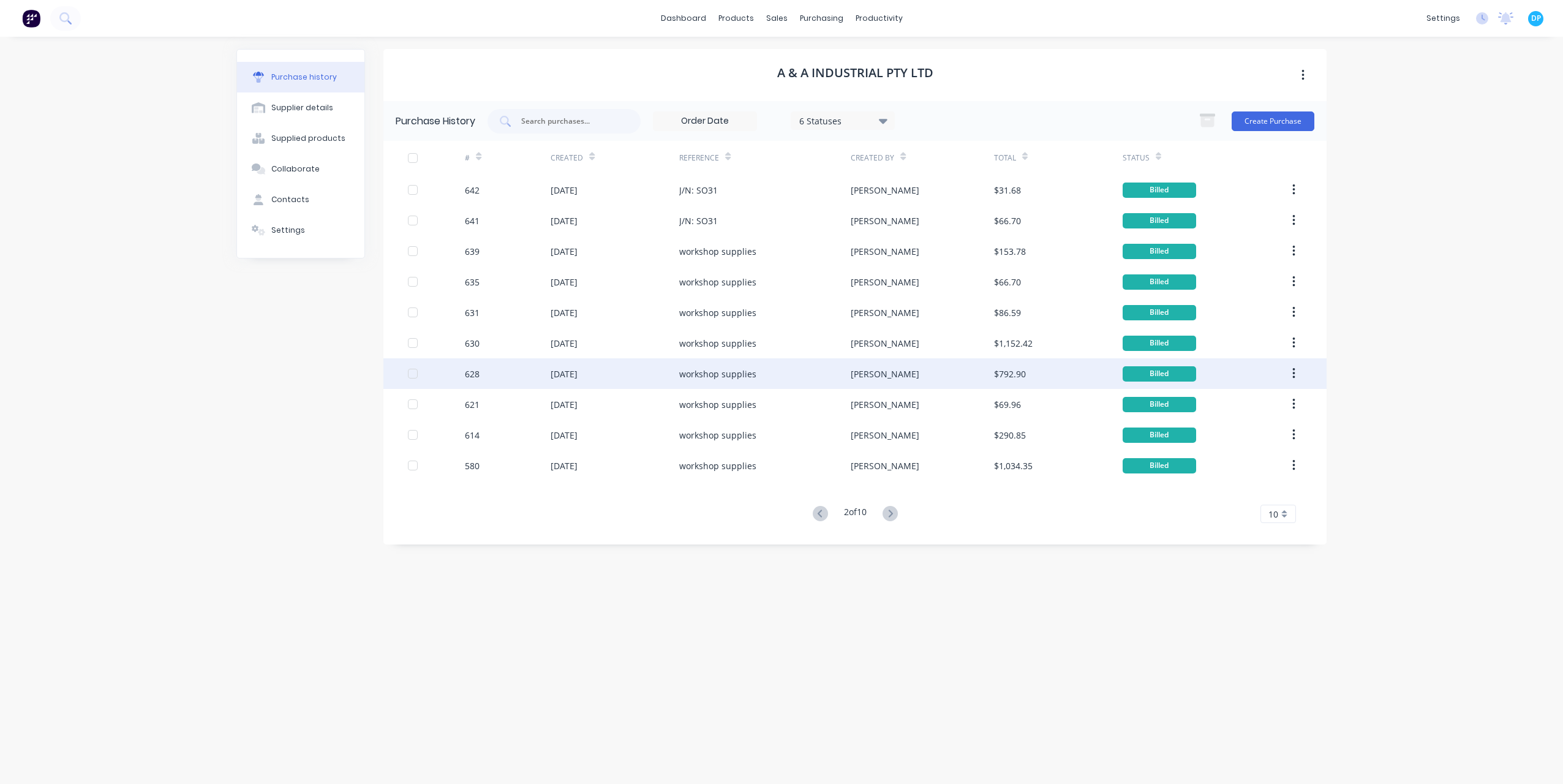
click at [567, 376] on div "[DATE]" at bounding box center [564, 374] width 27 height 13
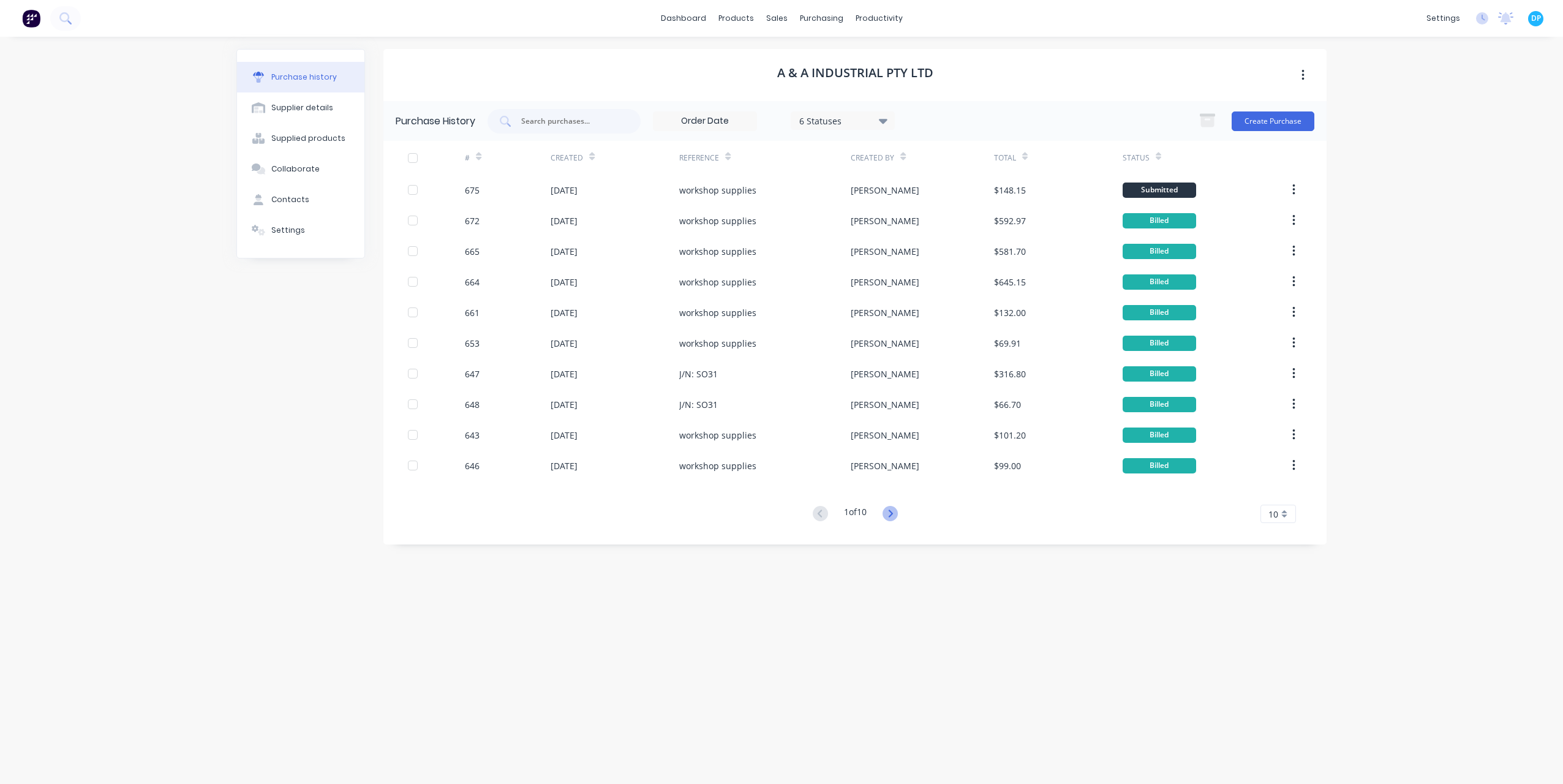
click at [898, 515] on icon at bounding box center [891, 513] width 16 height 16
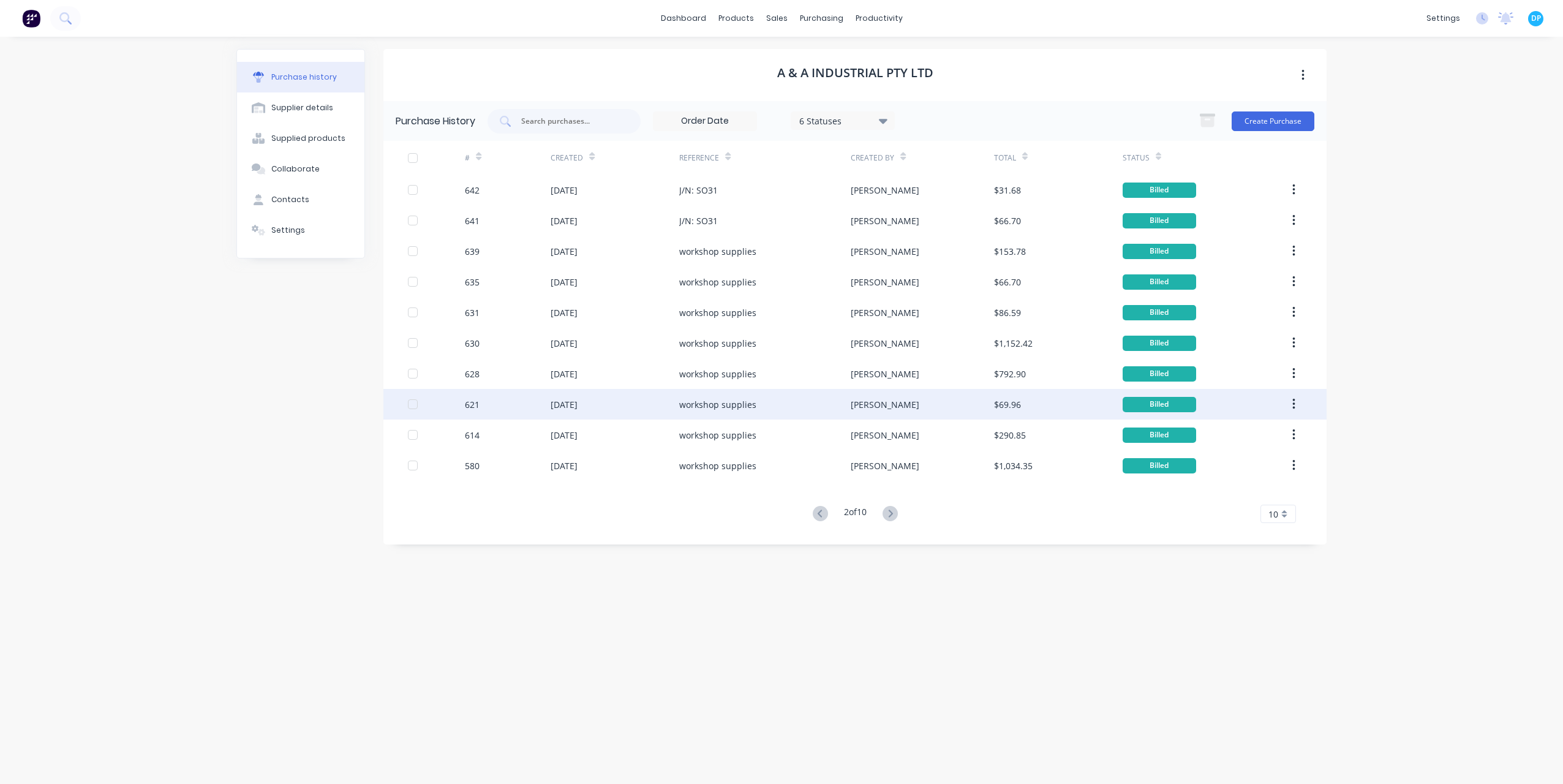
click at [563, 409] on div "[DATE]" at bounding box center [564, 405] width 27 height 13
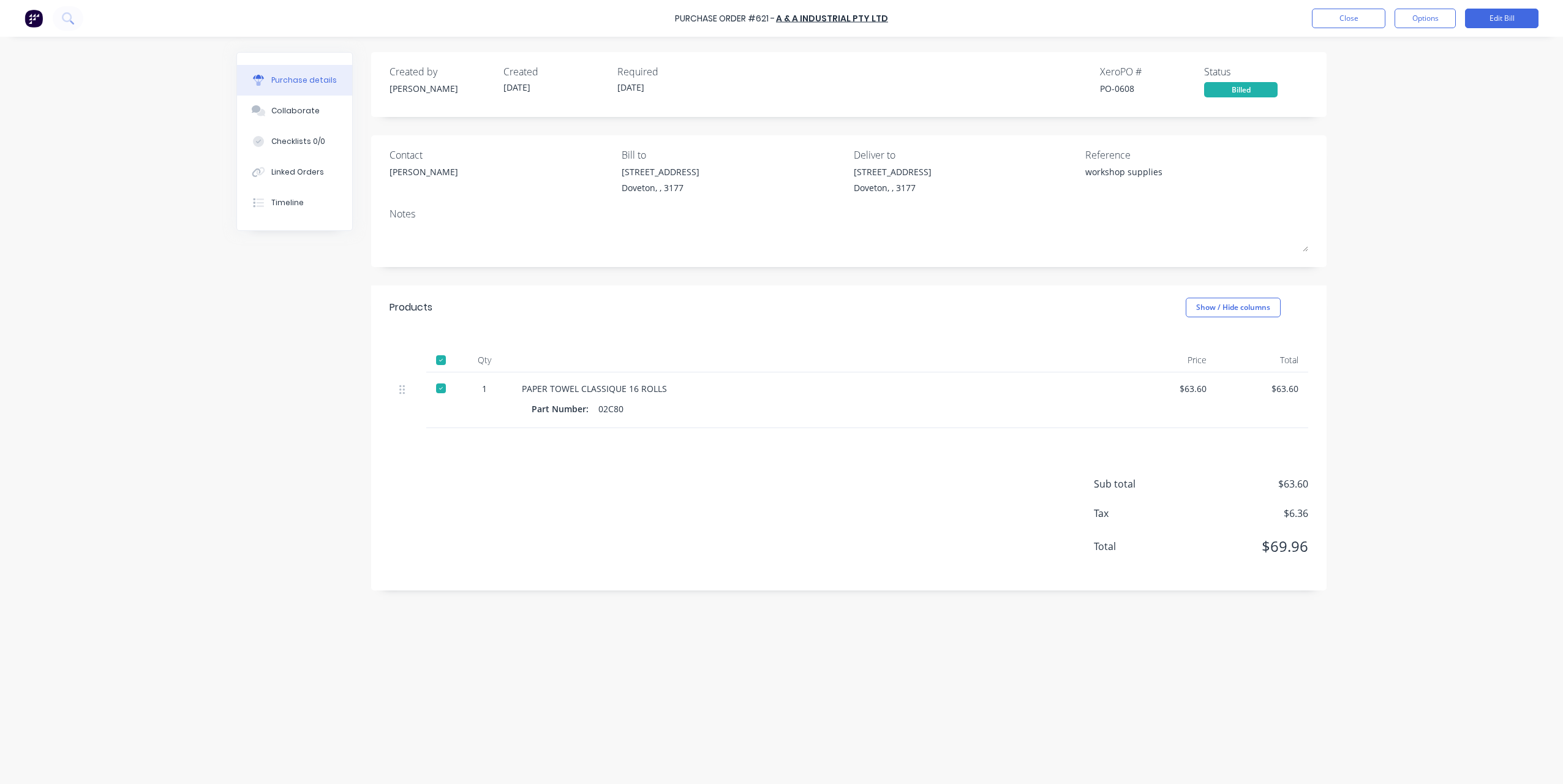
drag, startPoint x: 722, startPoint y: 539, endPoint x: 736, endPoint y: 563, distance: 27.8
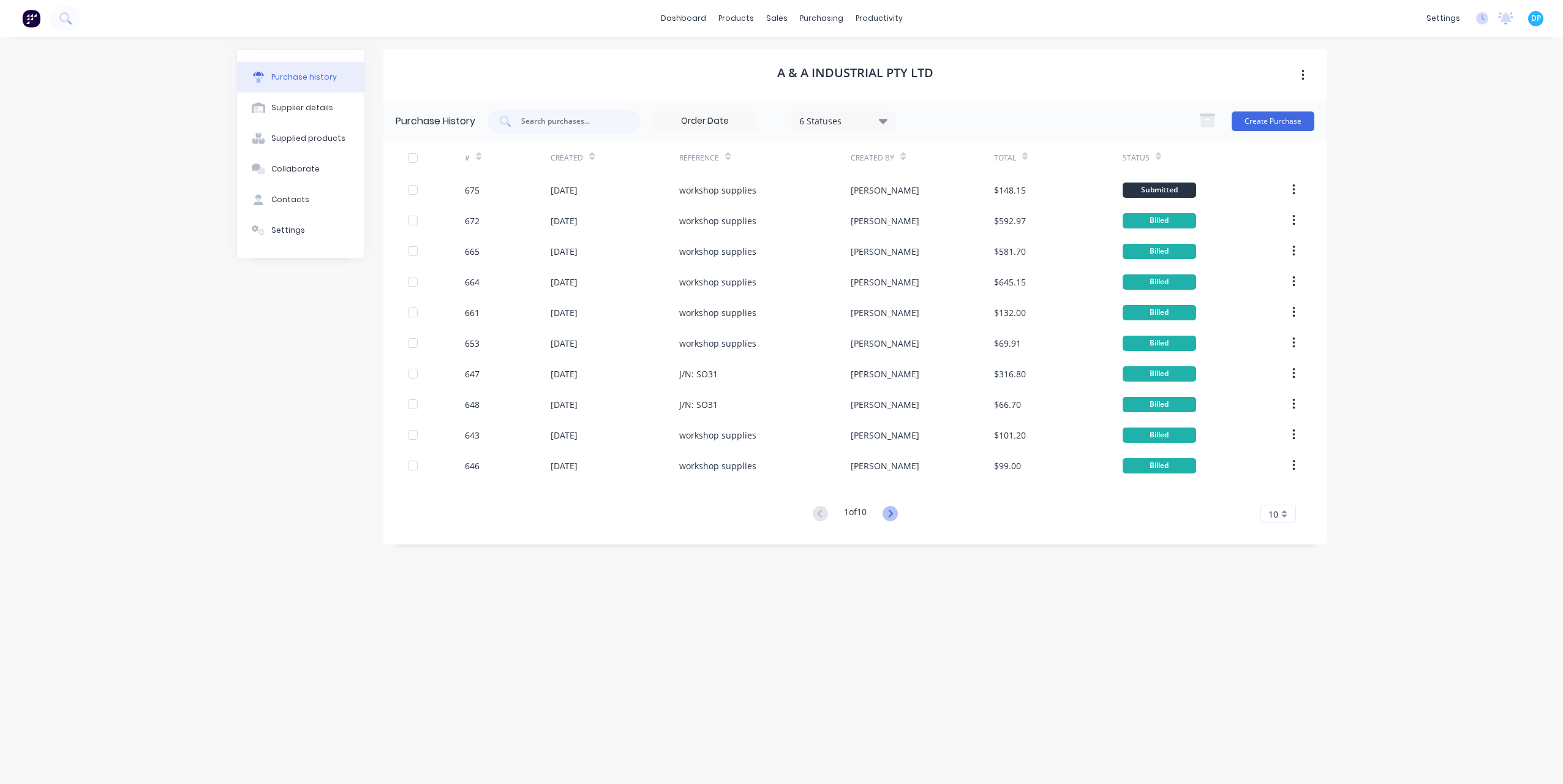
click at [896, 519] on icon at bounding box center [891, 513] width 16 height 16
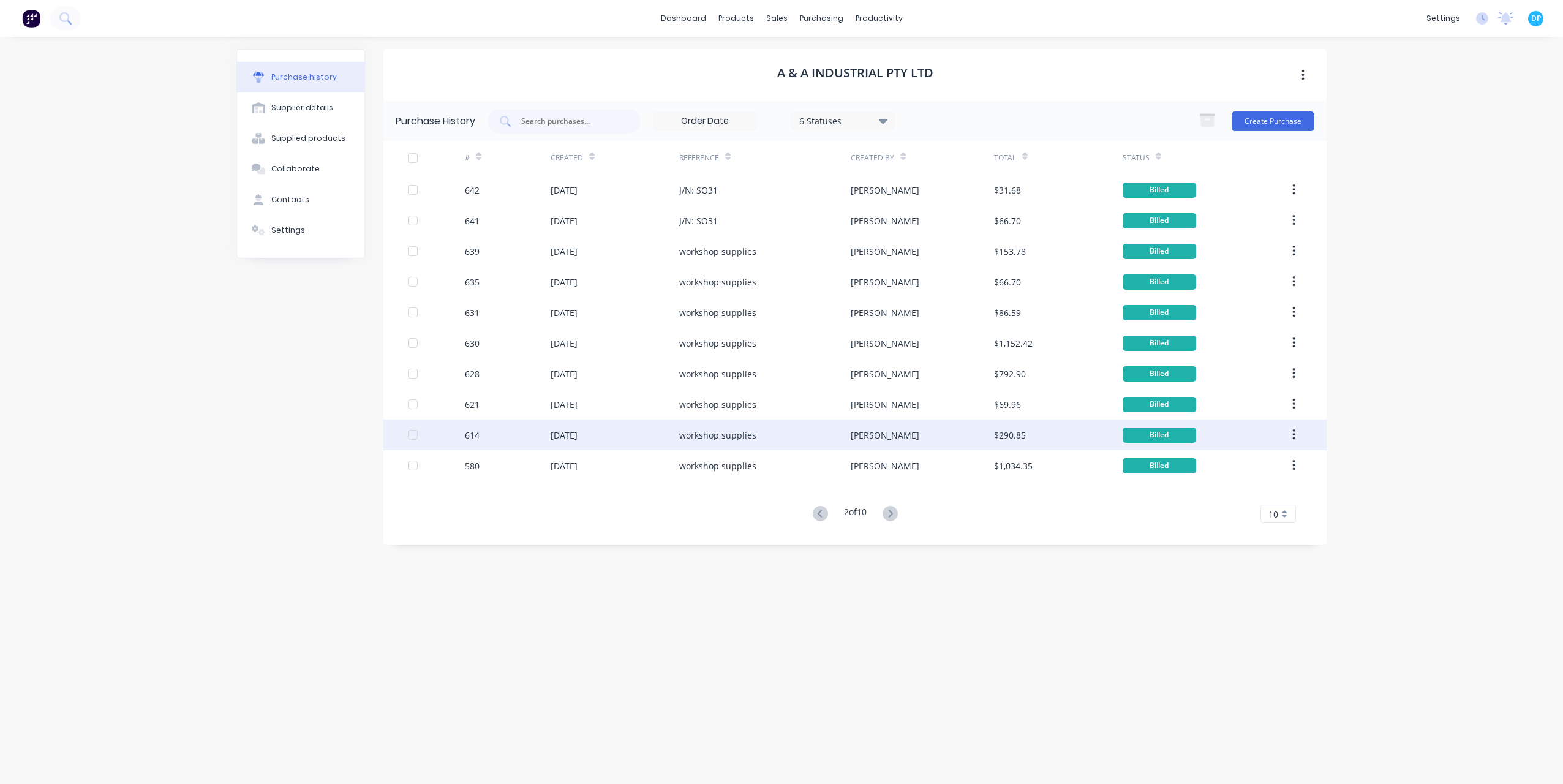
click at [637, 436] on div "[DATE]" at bounding box center [615, 434] width 129 height 30
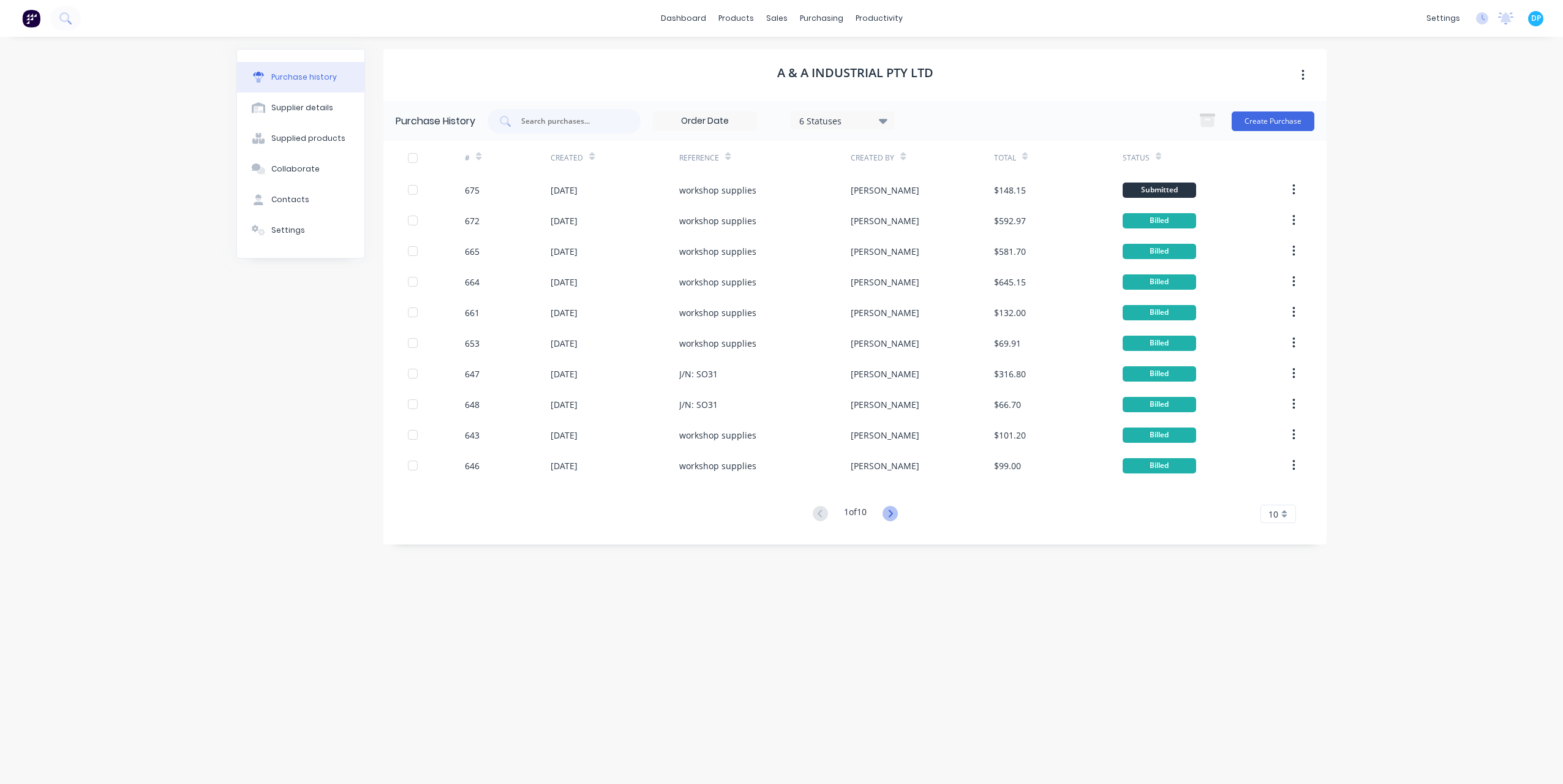
click at [895, 508] on icon at bounding box center [891, 513] width 16 height 16
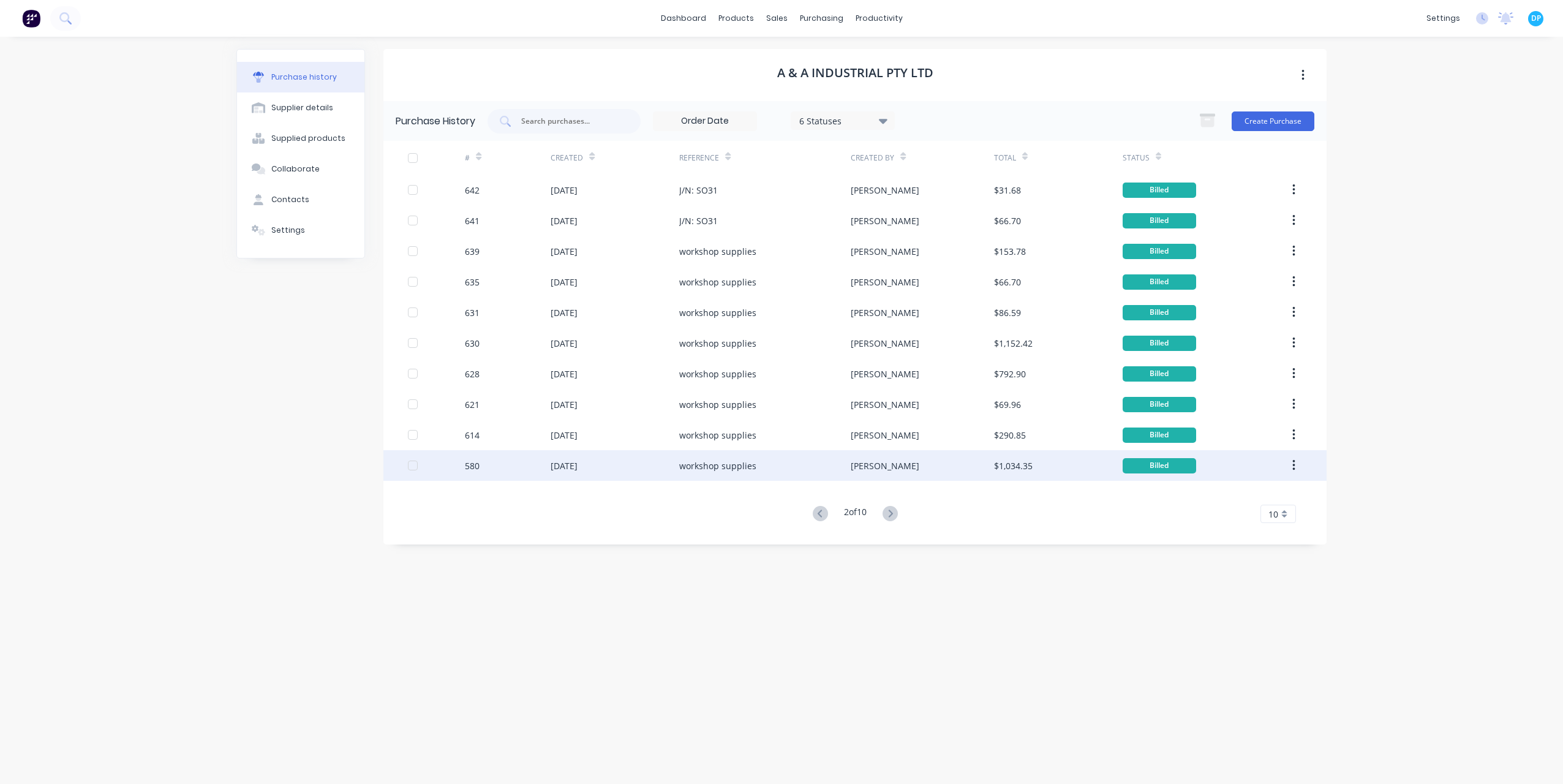
click at [576, 467] on div "[DATE]" at bounding box center [564, 465] width 27 height 13
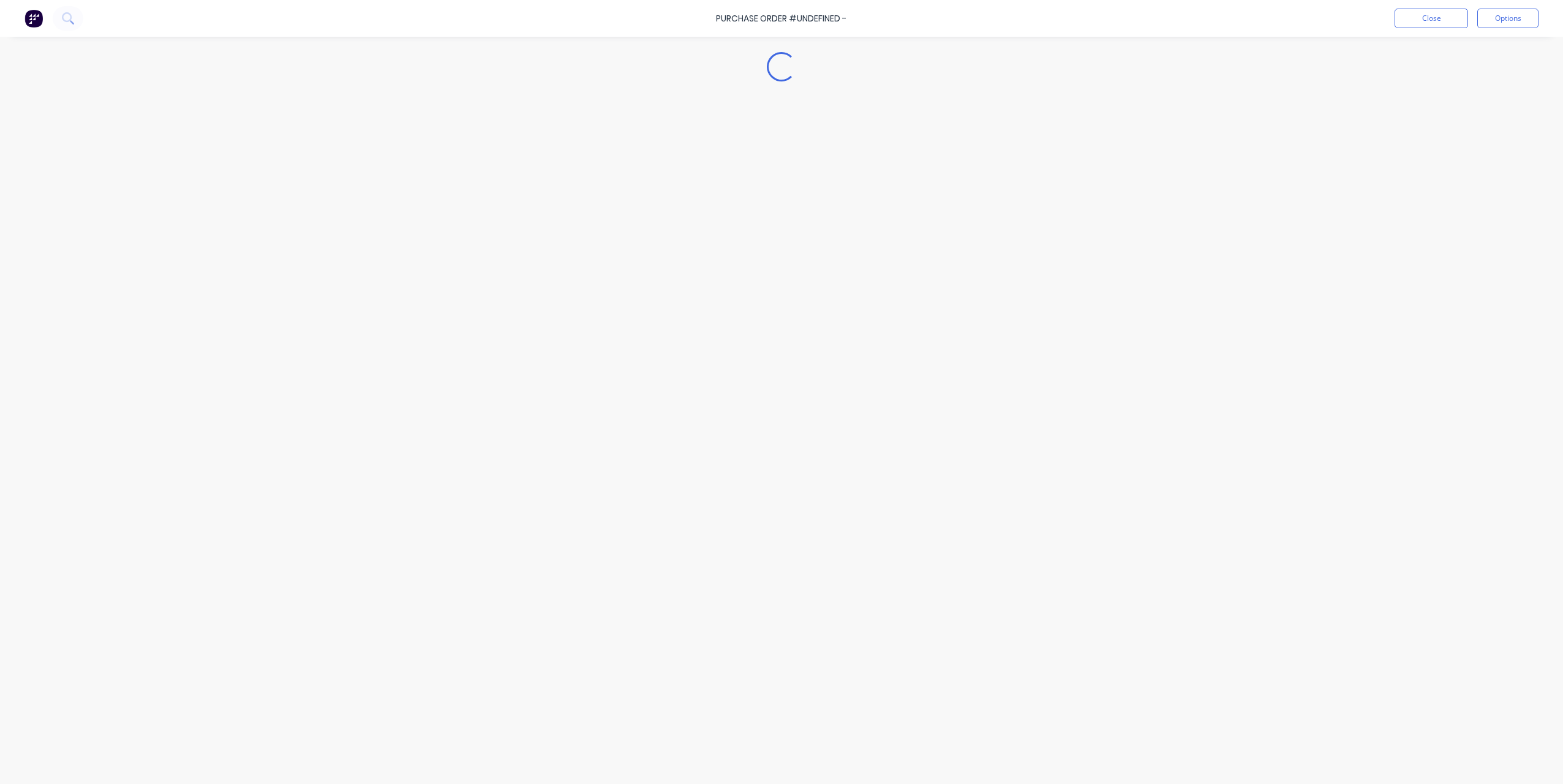
type textarea "x"
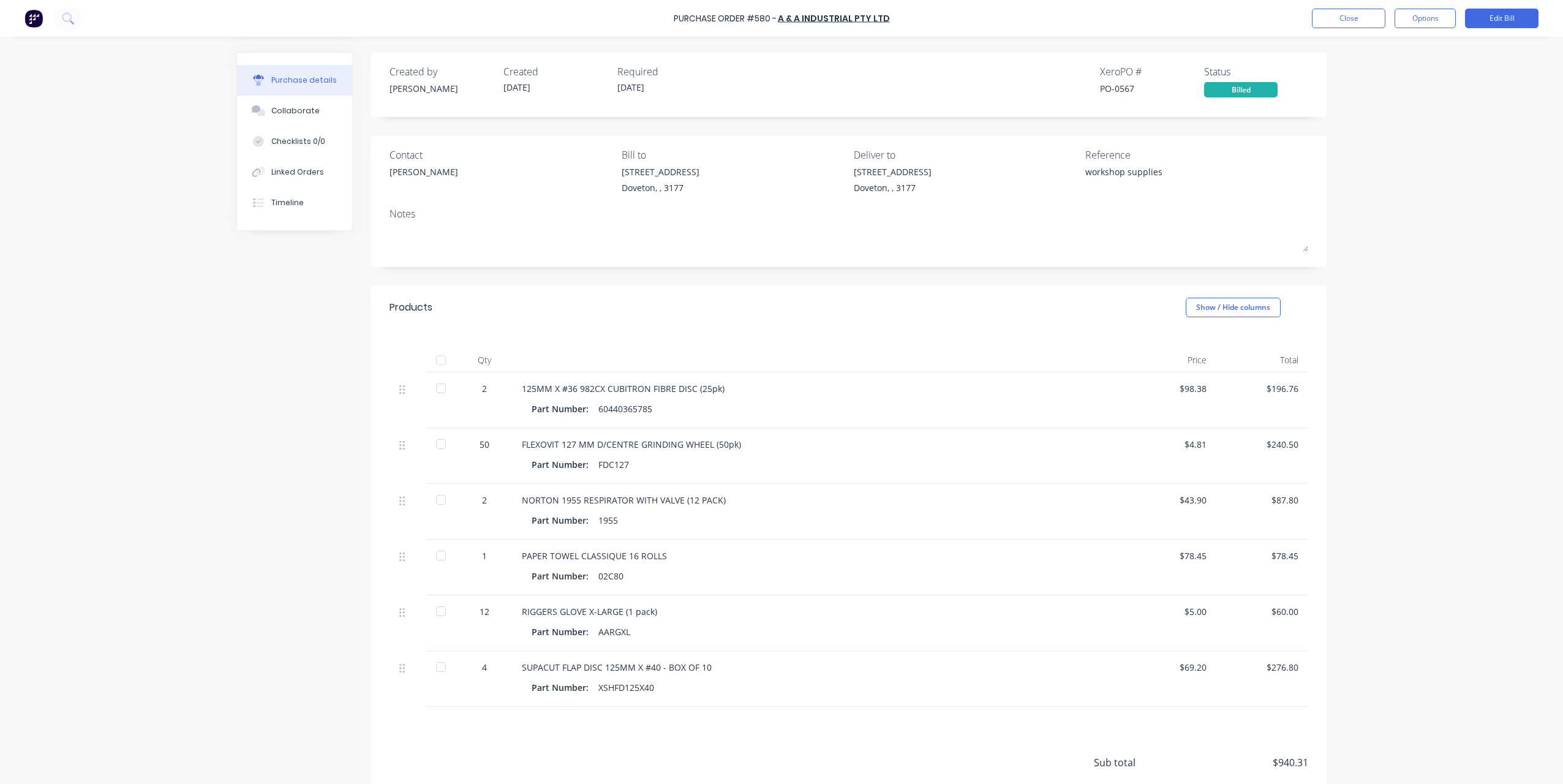
click at [717, 389] on div "125MM X #36 982CX CUBITRON FIBRE DISC (25pk)" at bounding box center [818, 388] width 593 height 13
drag, startPoint x: 228, startPoint y: 533, endPoint x: 555, endPoint y: 780, distance: 409.8
click at [228, 533] on div "Purchase details Collaborate Checklists 0/0 Linked Orders Timeline Created by […" at bounding box center [781, 374] width 1115 height 722
click at [1064, 298] on div "Products Show / Hide columns" at bounding box center [849, 308] width 955 height 44
drag, startPoint x: 1386, startPoint y: 148, endPoint x: 1373, endPoint y: 172, distance: 27.3
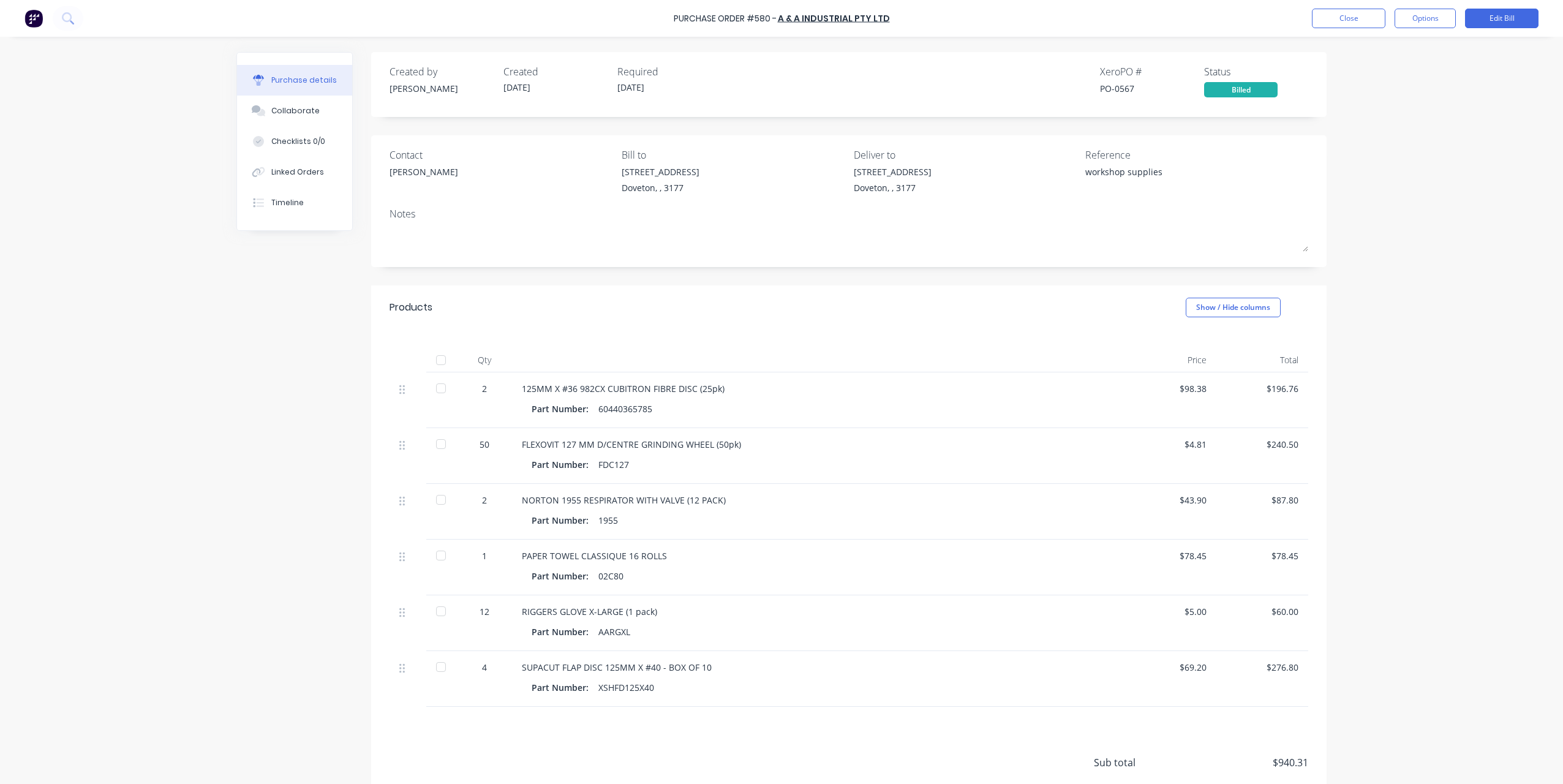
click at [1386, 148] on div "Purchase Order #580 - A & A Industrial Pty Ltd Close Options Edit Bill Purchase…" at bounding box center [781, 392] width 1563 height 784
click at [106, 473] on div "Purchase Order #580 - A & A Industrial Pty Ltd Close Options Edit Bill Purchase…" at bounding box center [781, 392] width 1563 height 784
